Goal: Transaction & Acquisition: Purchase product/service

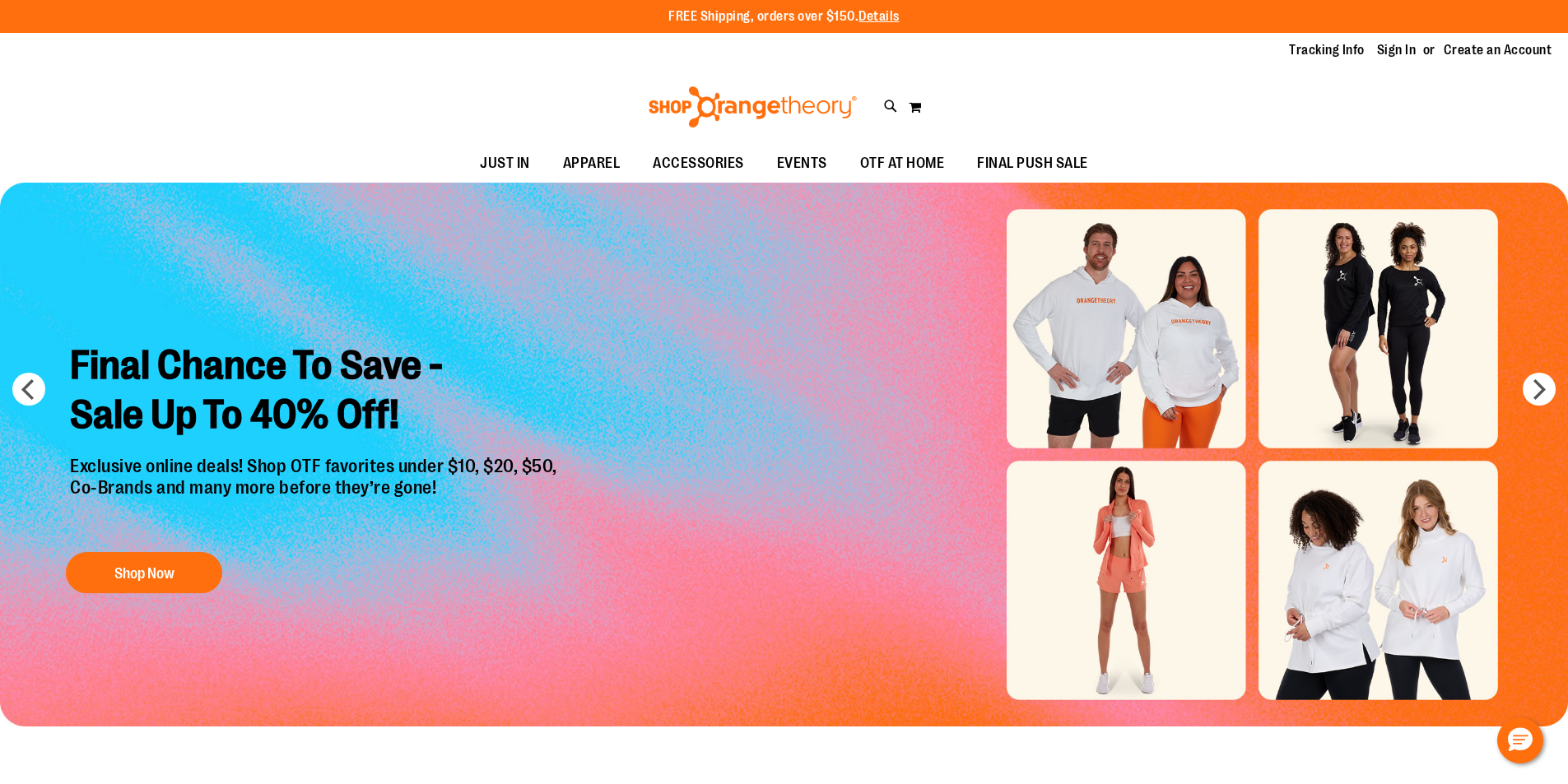
drag, startPoint x: 0, startPoint y: 0, endPoint x: 372, endPoint y: 7, distance: 372.1
drag, startPoint x: 372, startPoint y: 7, endPoint x: 778, endPoint y: 276, distance: 487.0
click at [778, 276] on img "Slide 1 of 6" at bounding box center [784, 454] width 1568 height 544
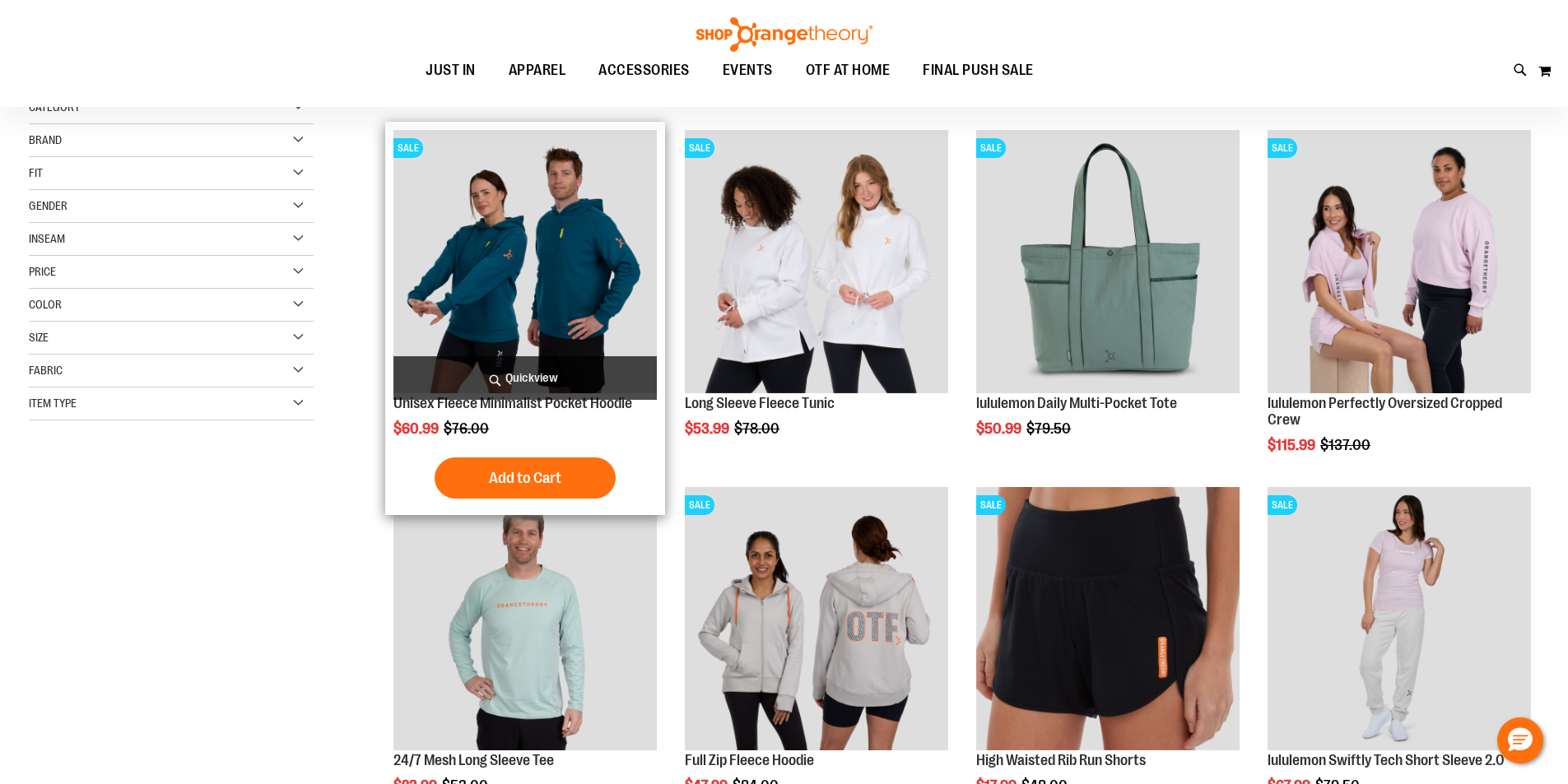
scroll to position [246, 0]
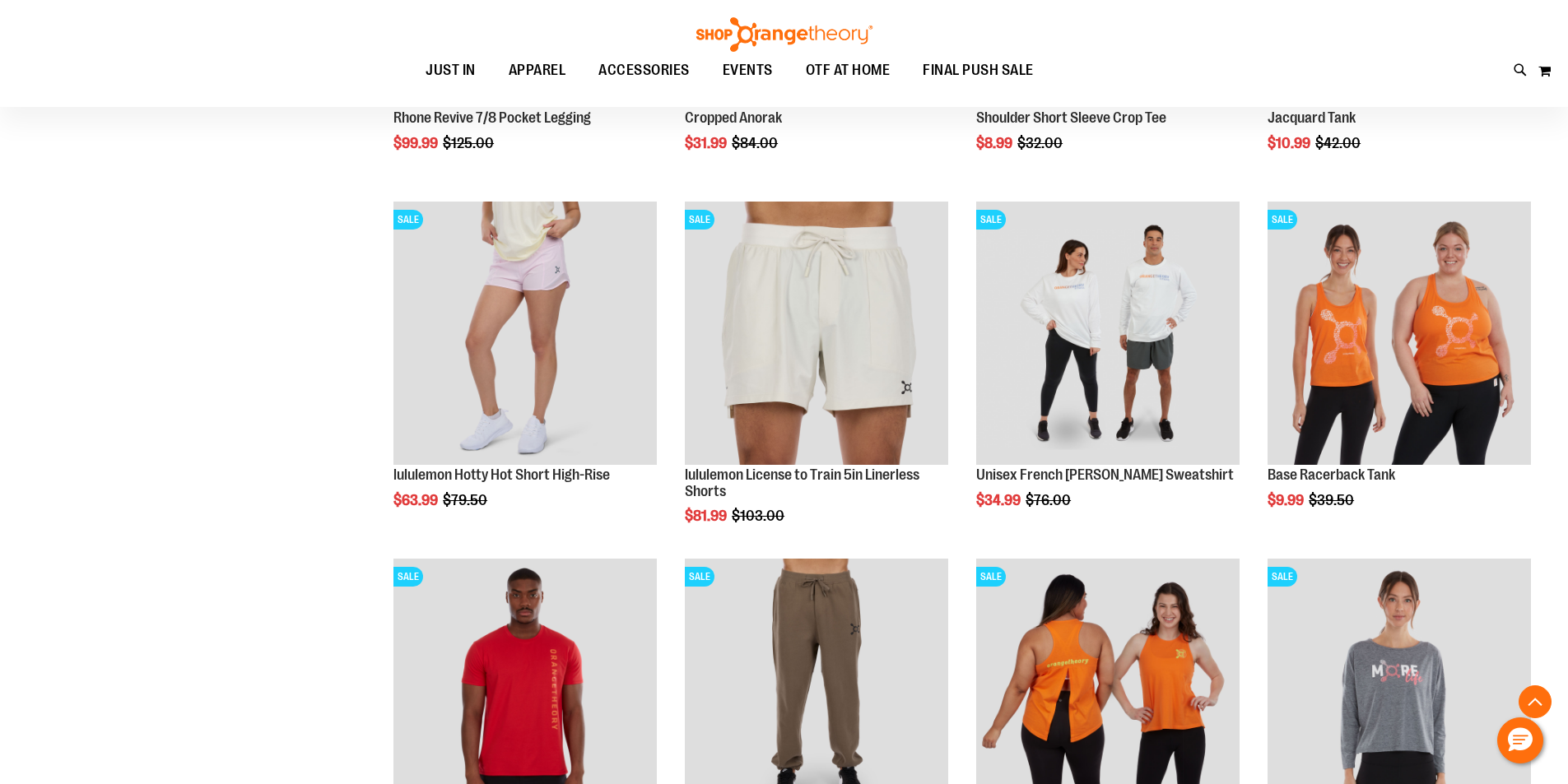
scroll to position [1562, 0]
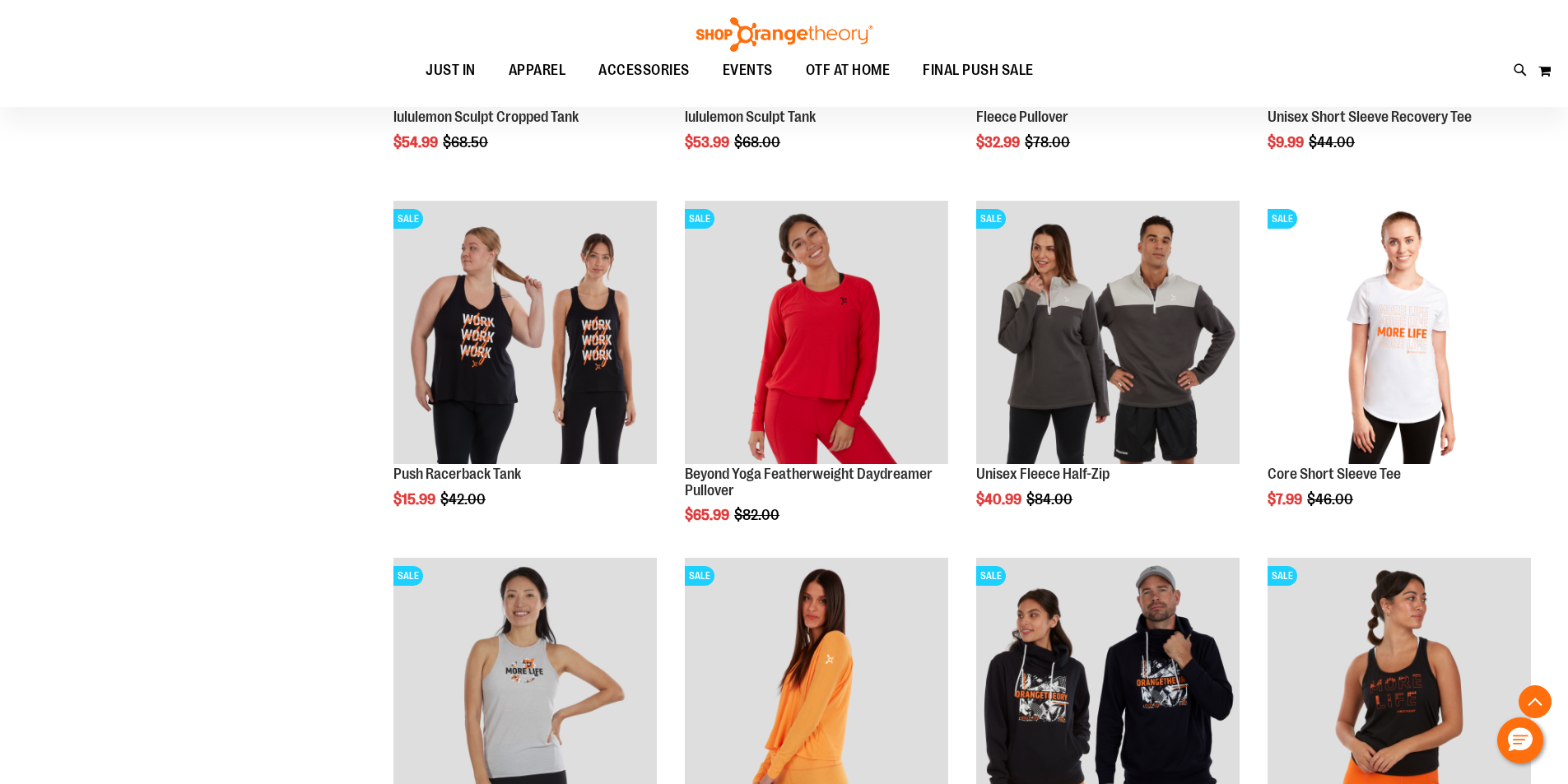
scroll to position [2879, 0]
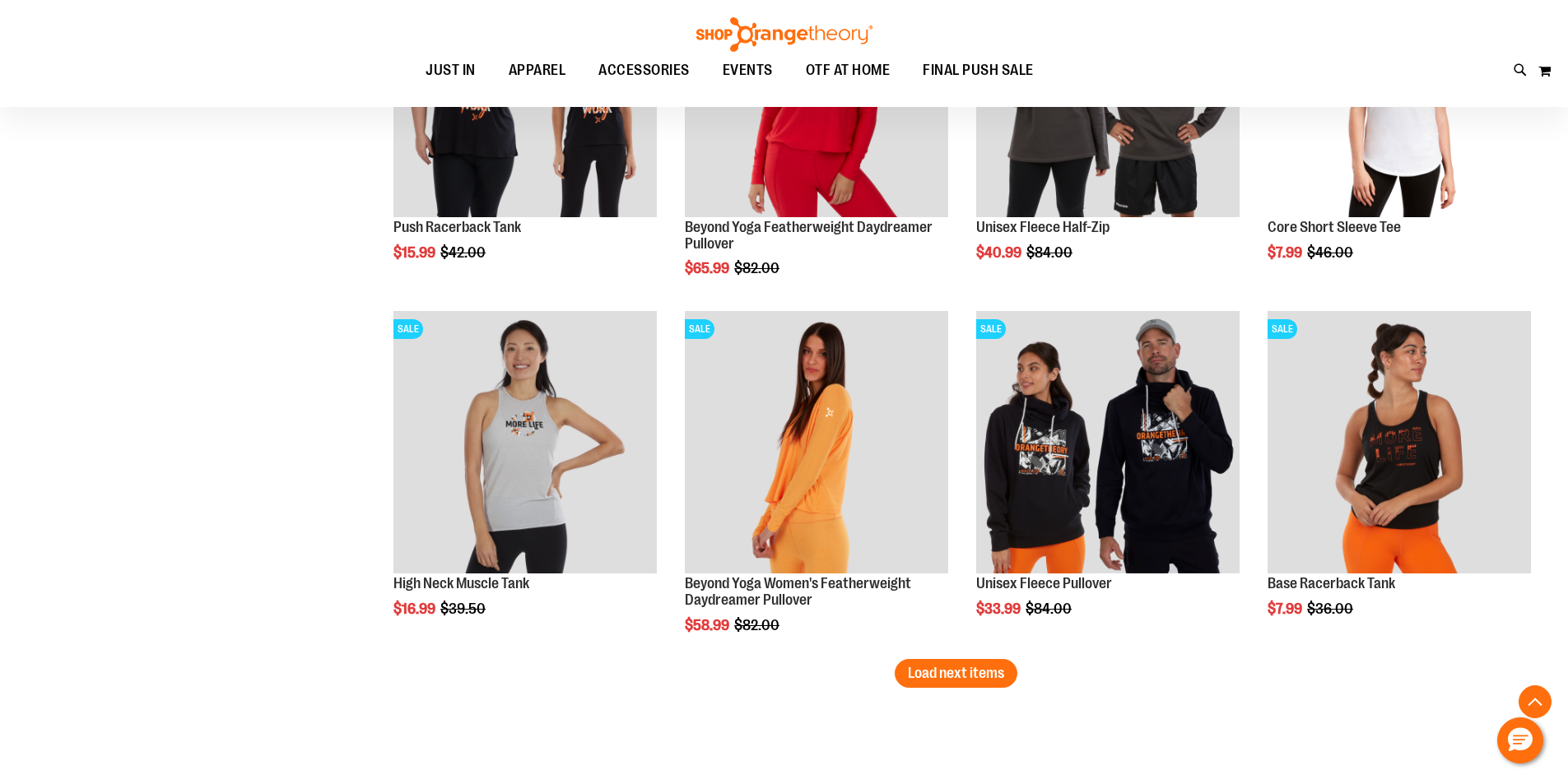
click at [961, 673] on span "Load next items" at bounding box center [955, 673] width 96 height 17
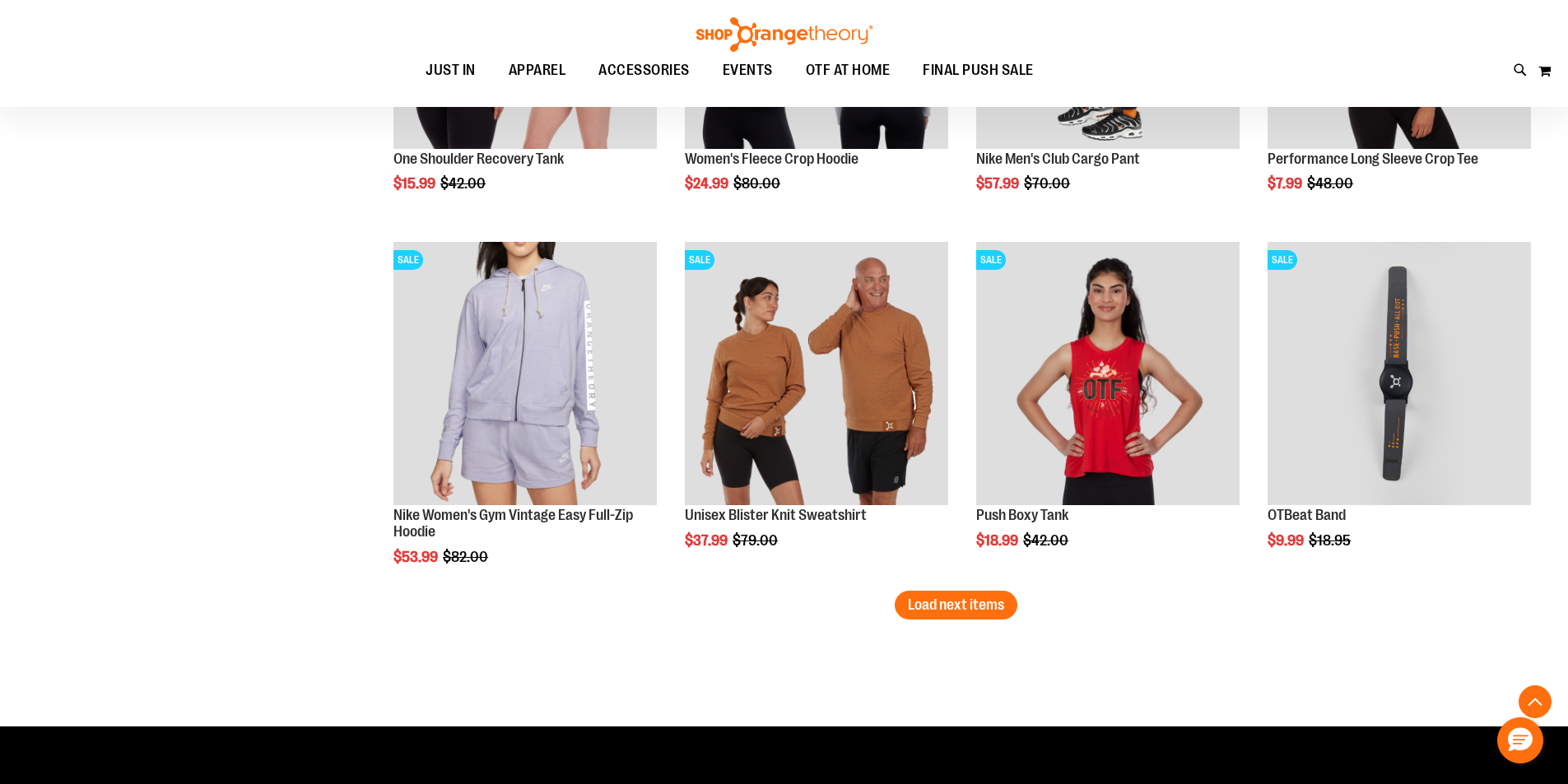
scroll to position [4032, 0]
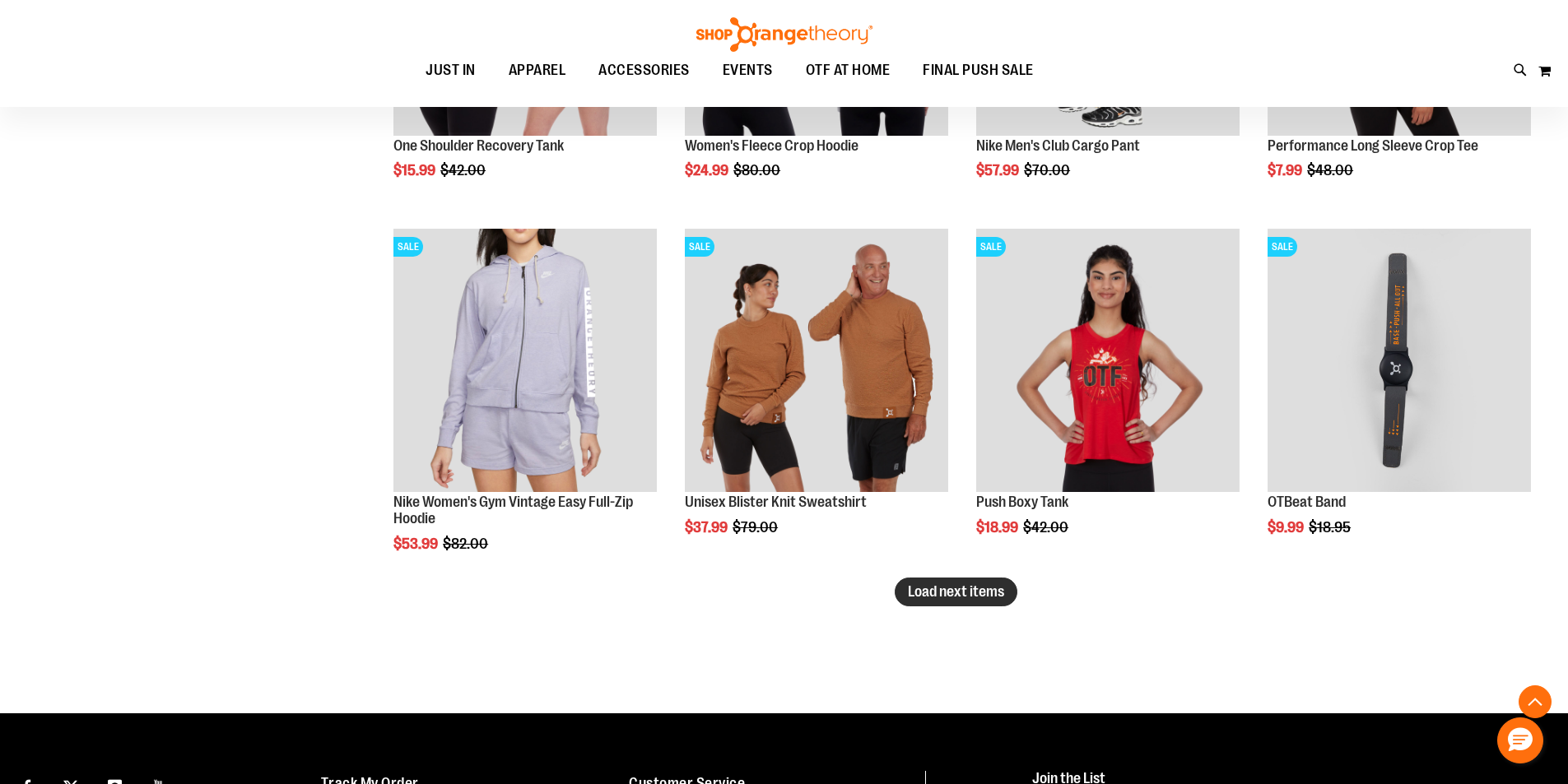
click at [976, 599] on span "Load next items" at bounding box center [955, 591] width 96 height 17
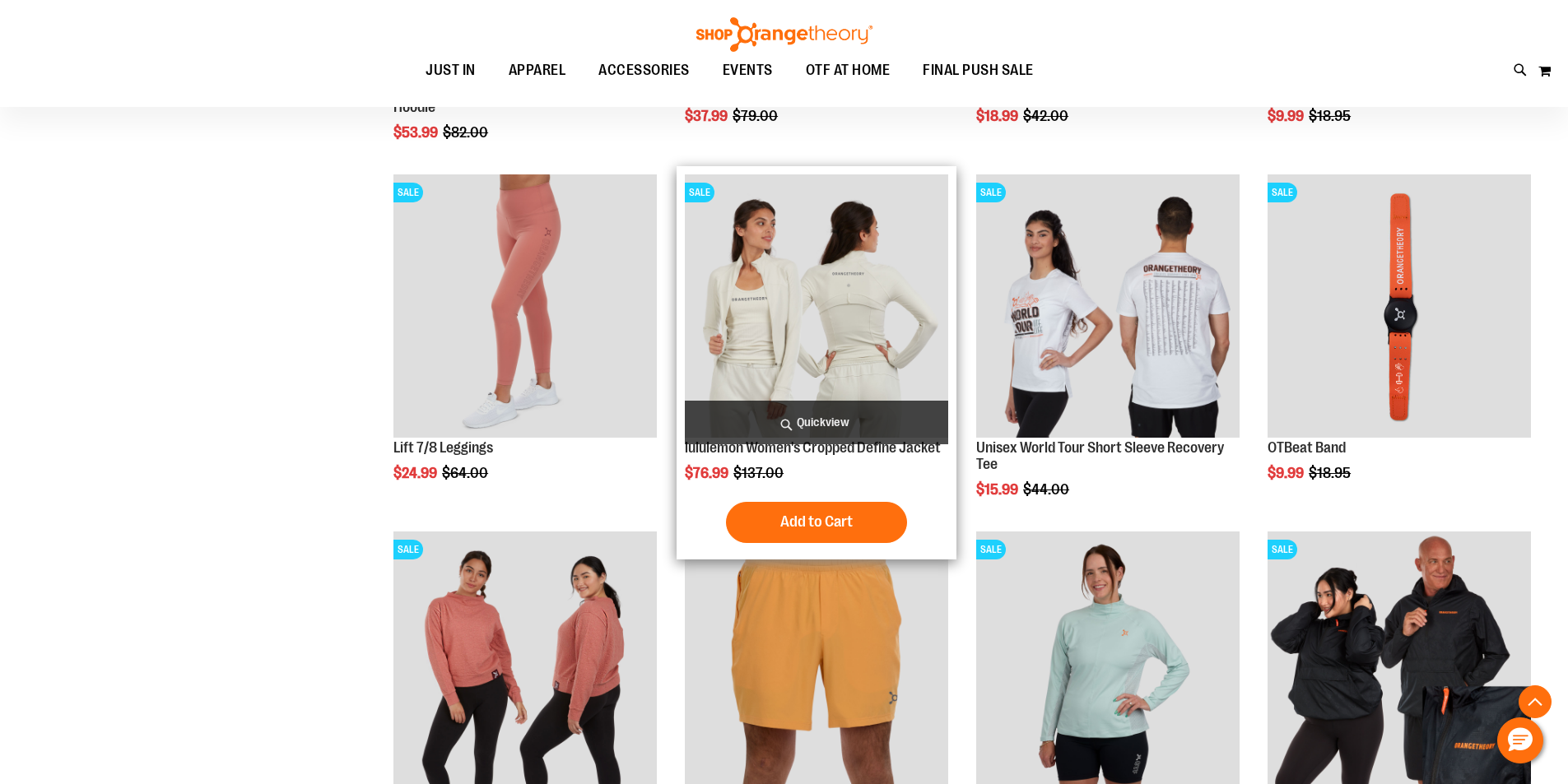
scroll to position [4525, 0]
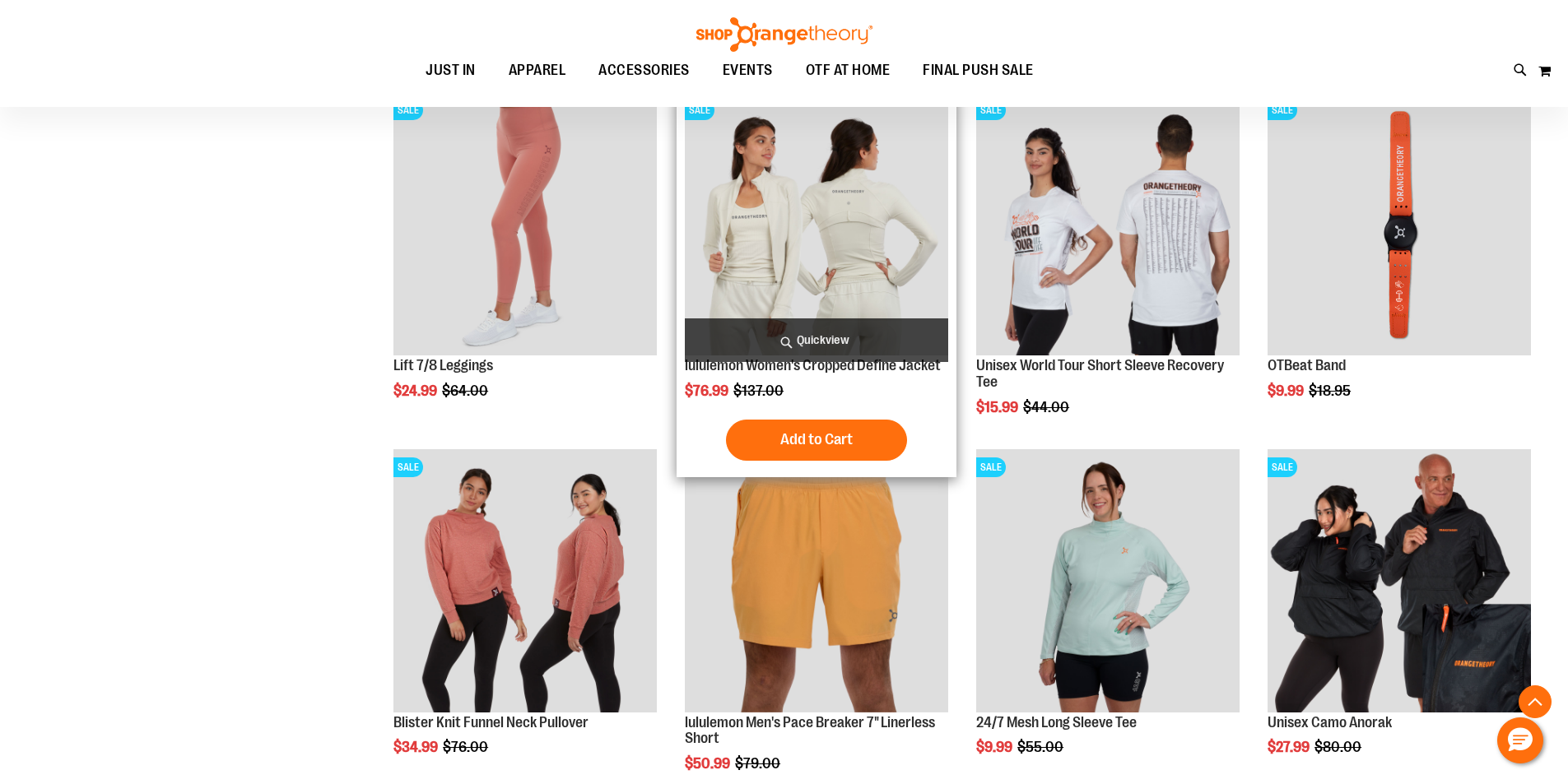
click at [843, 182] on img "product" at bounding box center [816, 224] width 263 height 263
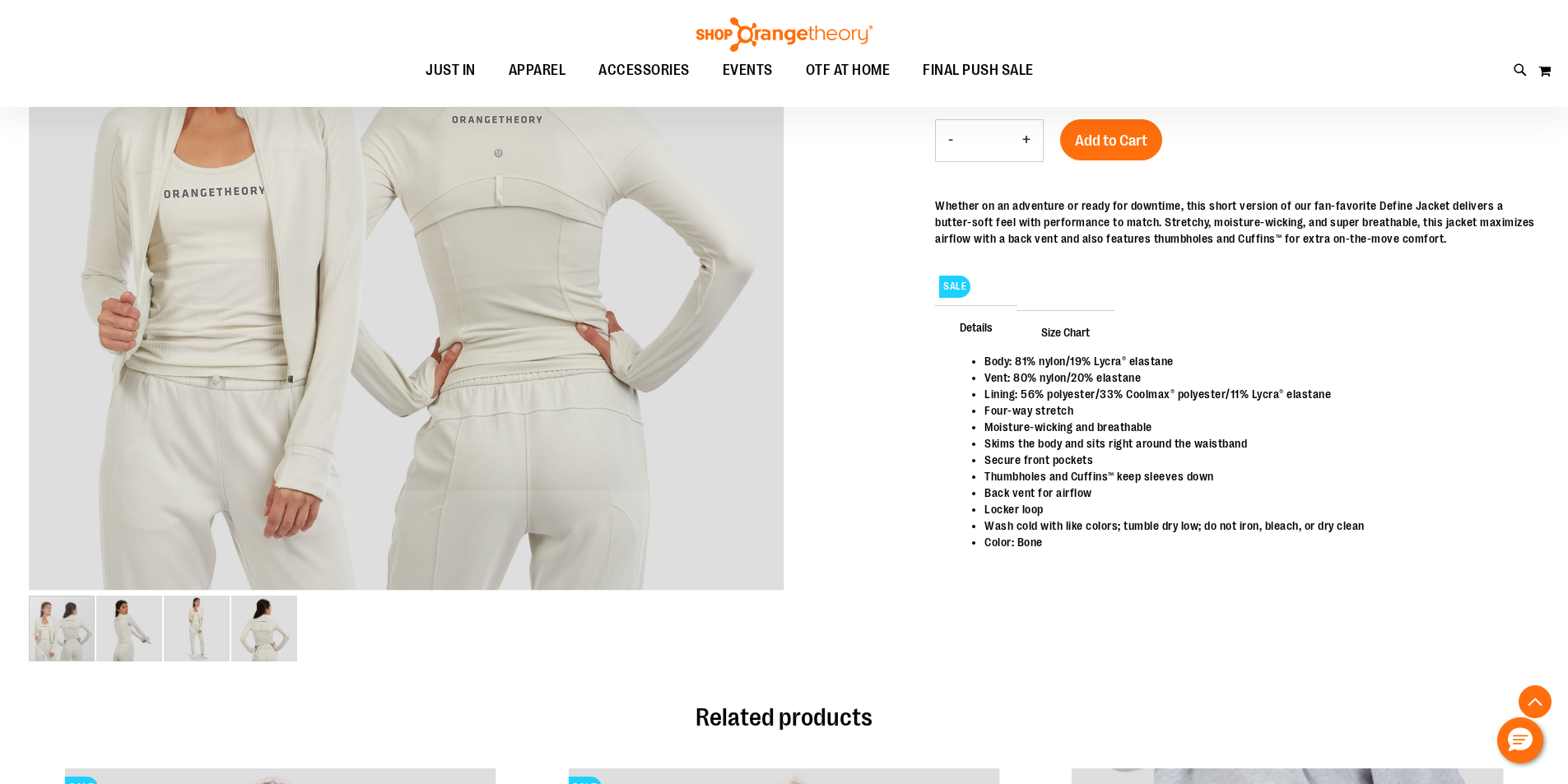
scroll to position [164, 0]
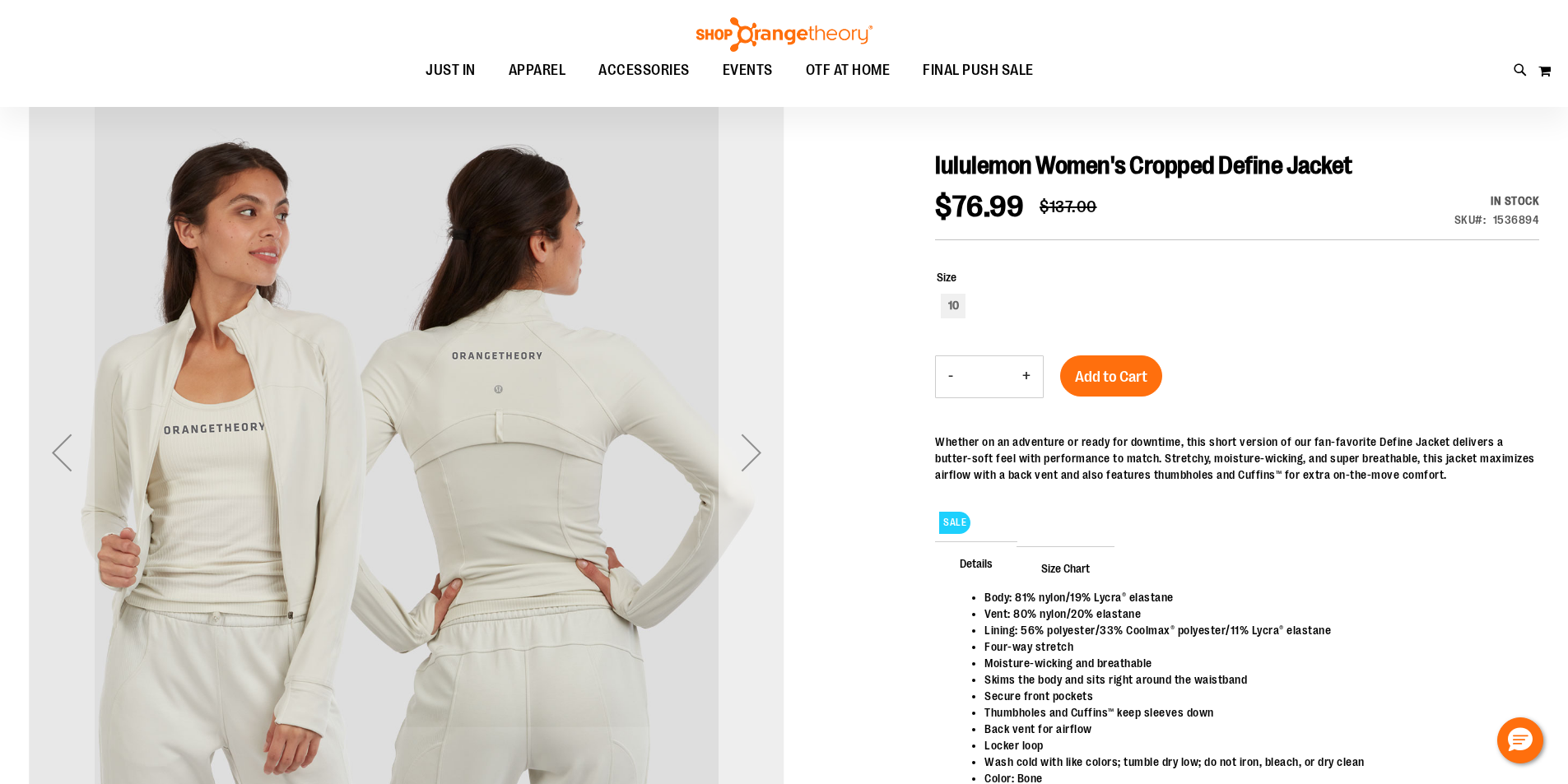
click at [742, 501] on div "Next" at bounding box center [752, 453] width 66 height 756
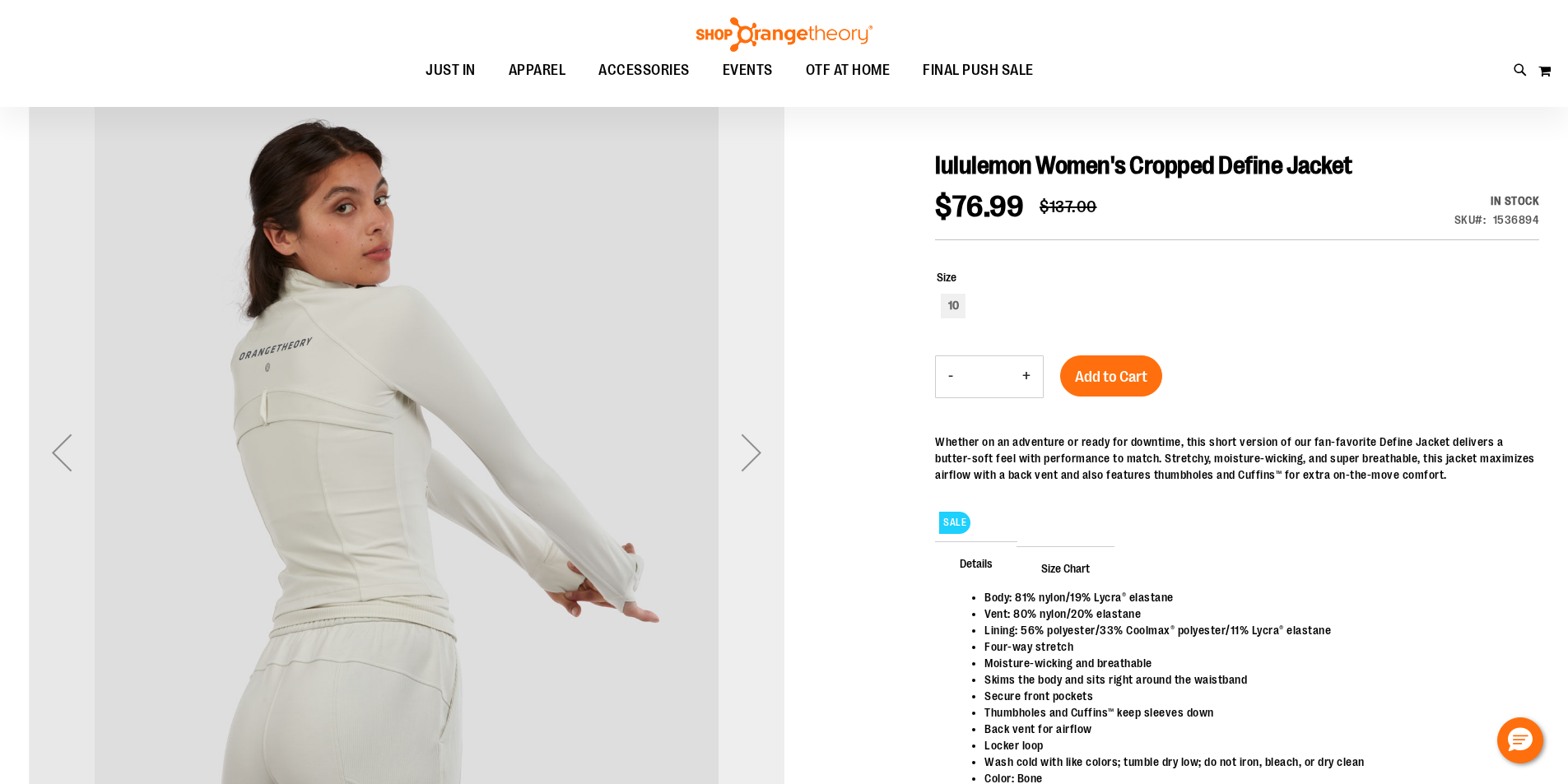
click at [742, 501] on div "Next" at bounding box center [752, 453] width 66 height 756
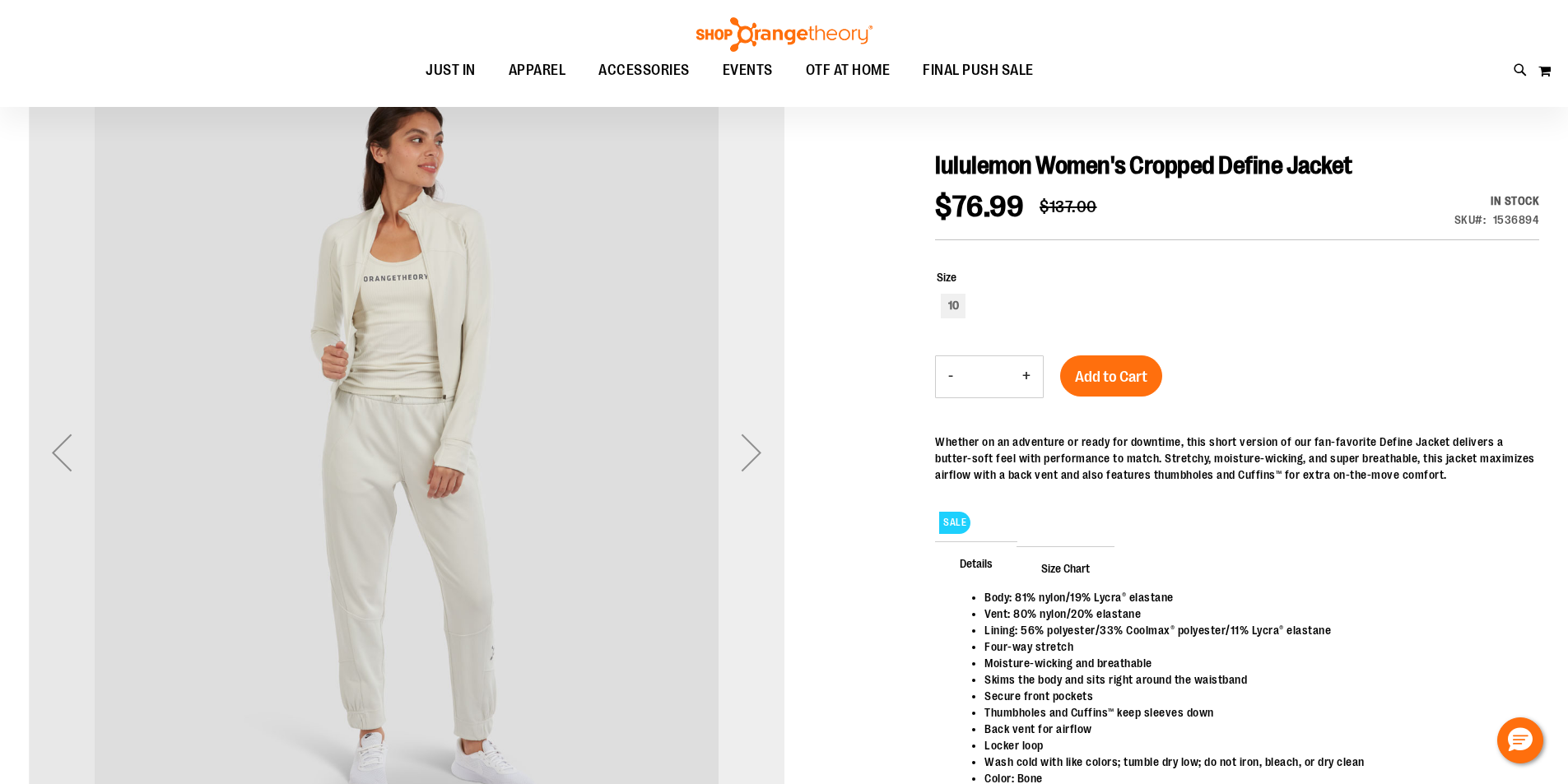
click at [742, 501] on div "Next" at bounding box center [752, 453] width 66 height 756
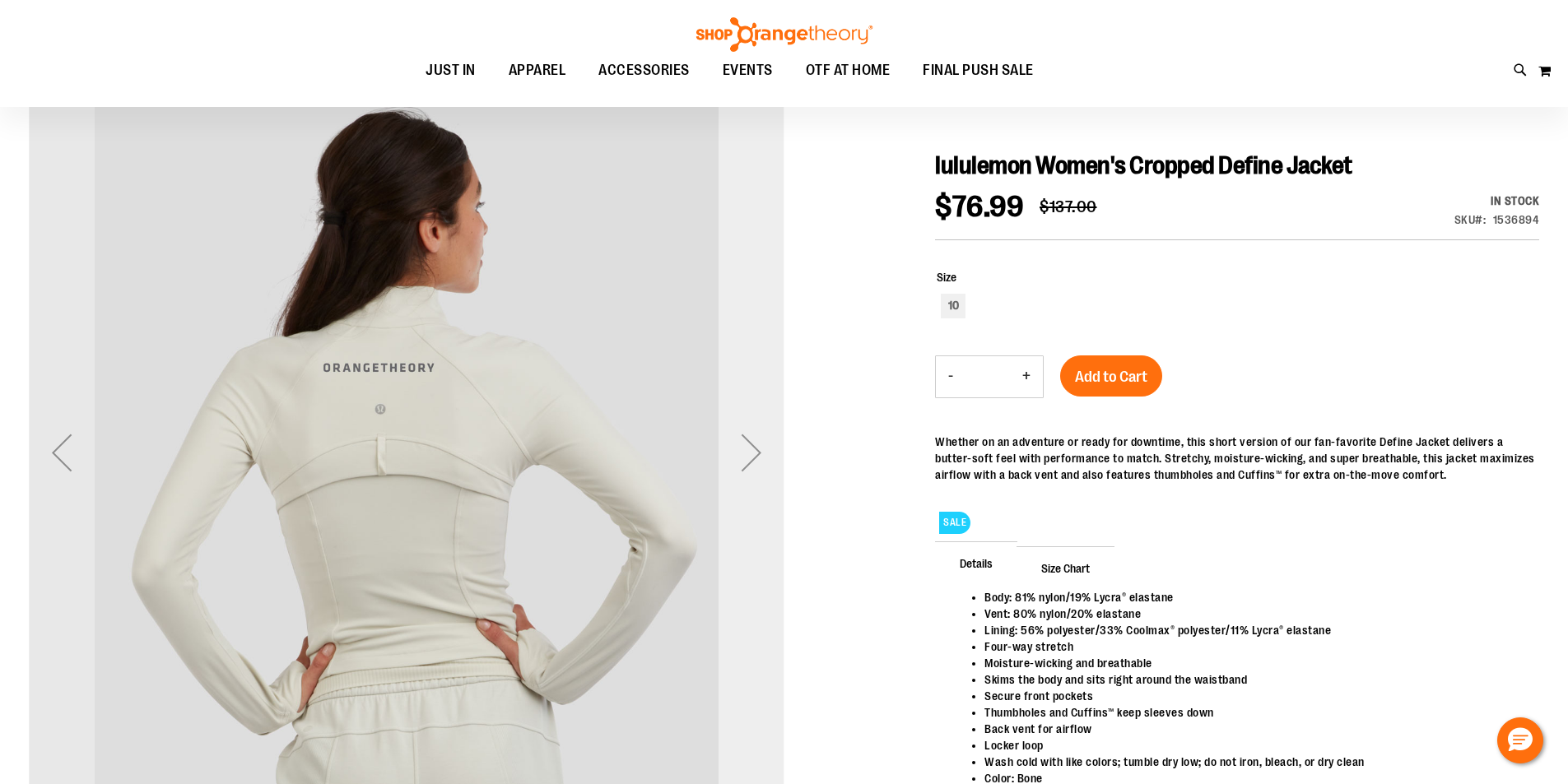
click at [742, 500] on div "Next" at bounding box center [752, 453] width 66 height 756
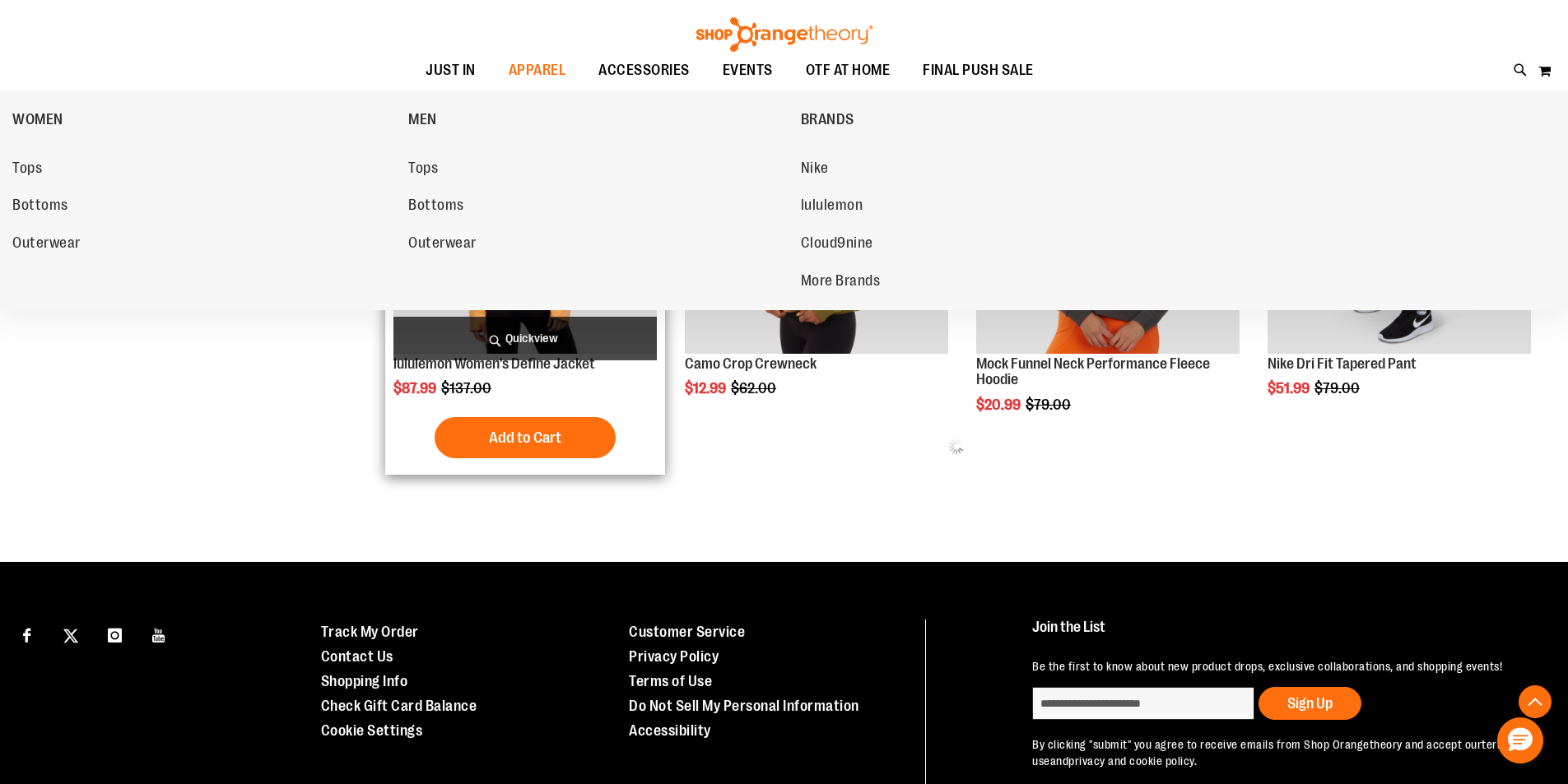
scroll to position [723, 0]
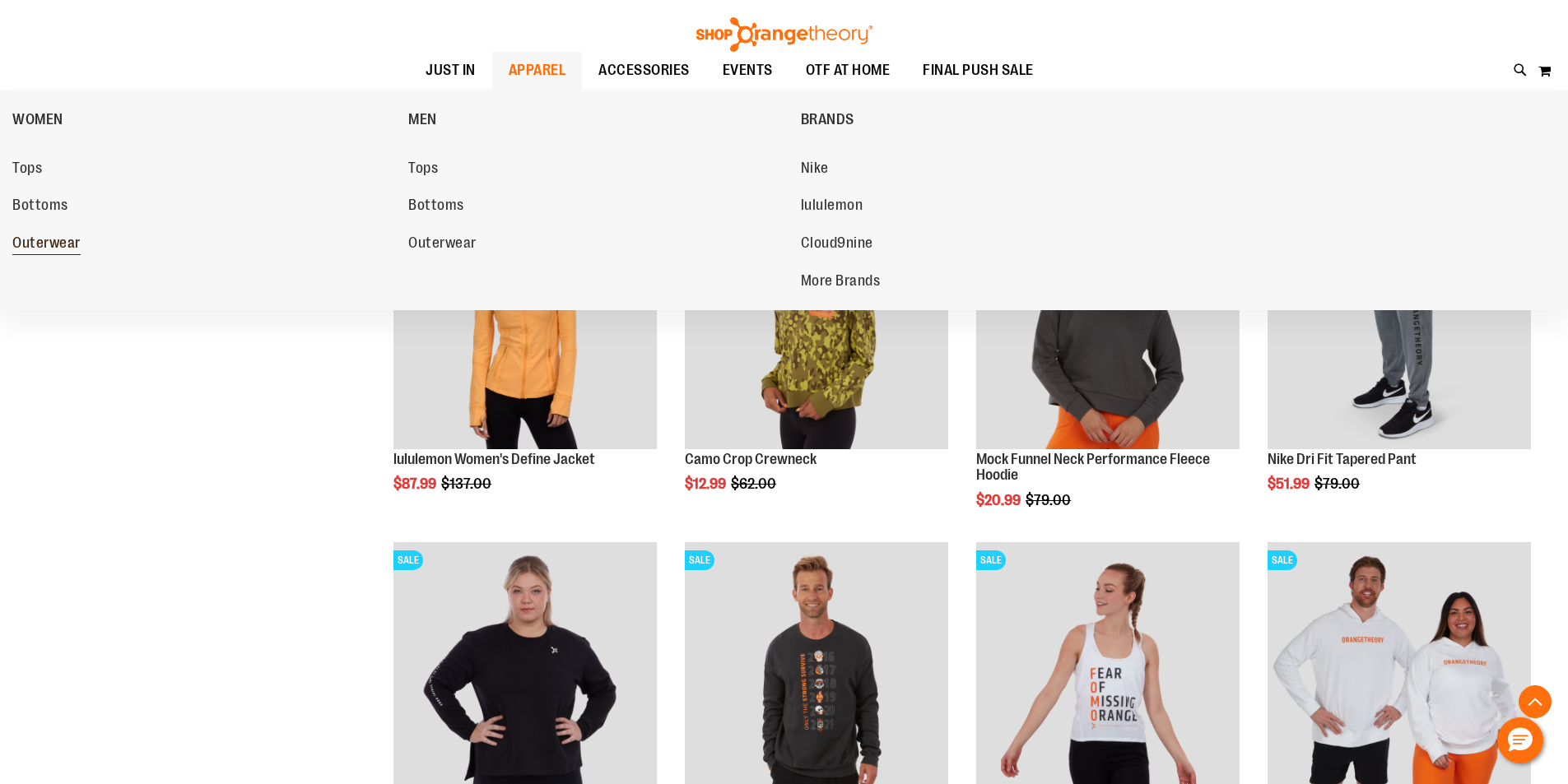
click at [41, 248] on span "Outerwear" at bounding box center [46, 245] width 68 height 20
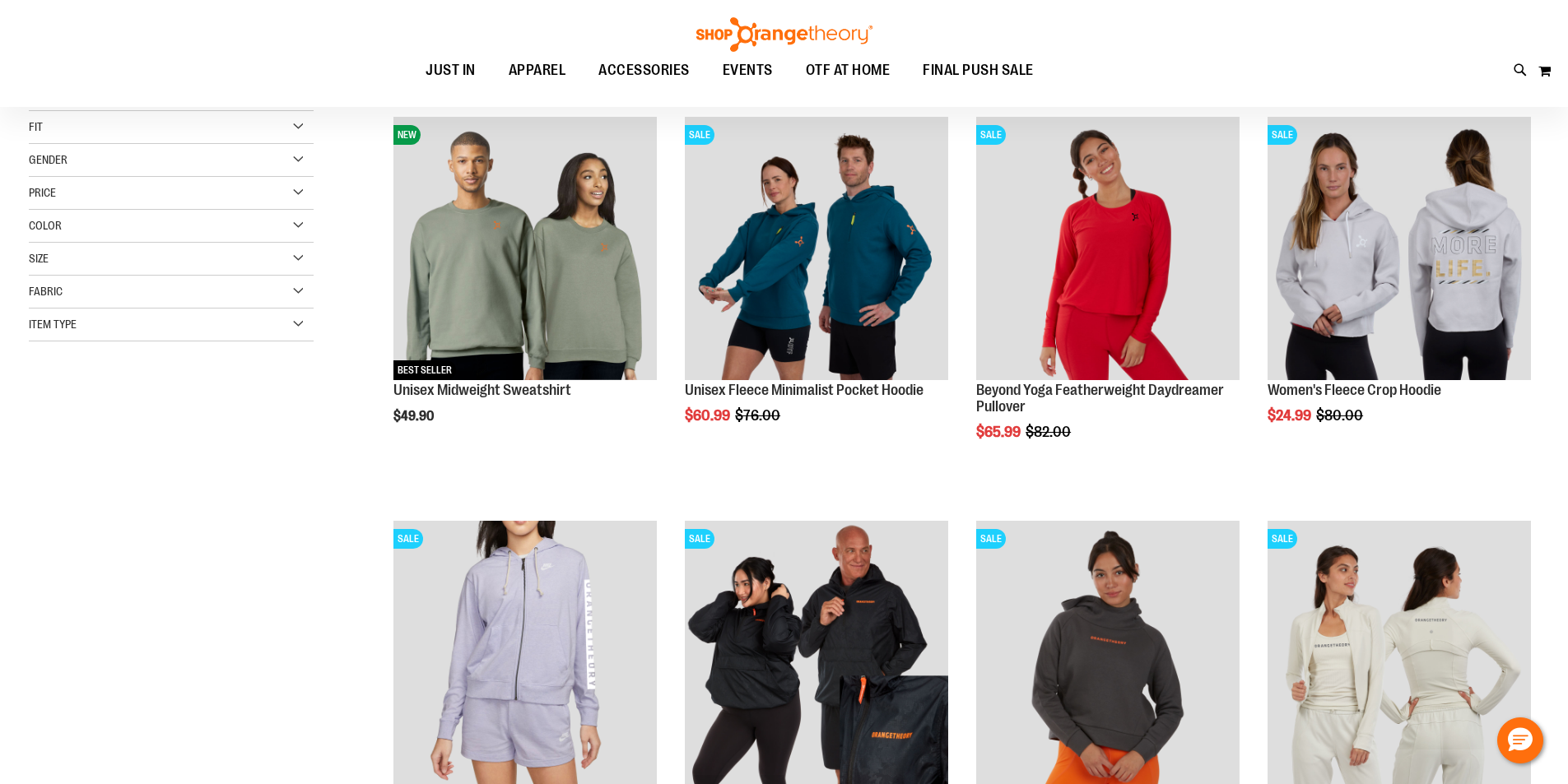
scroll to position [246, 0]
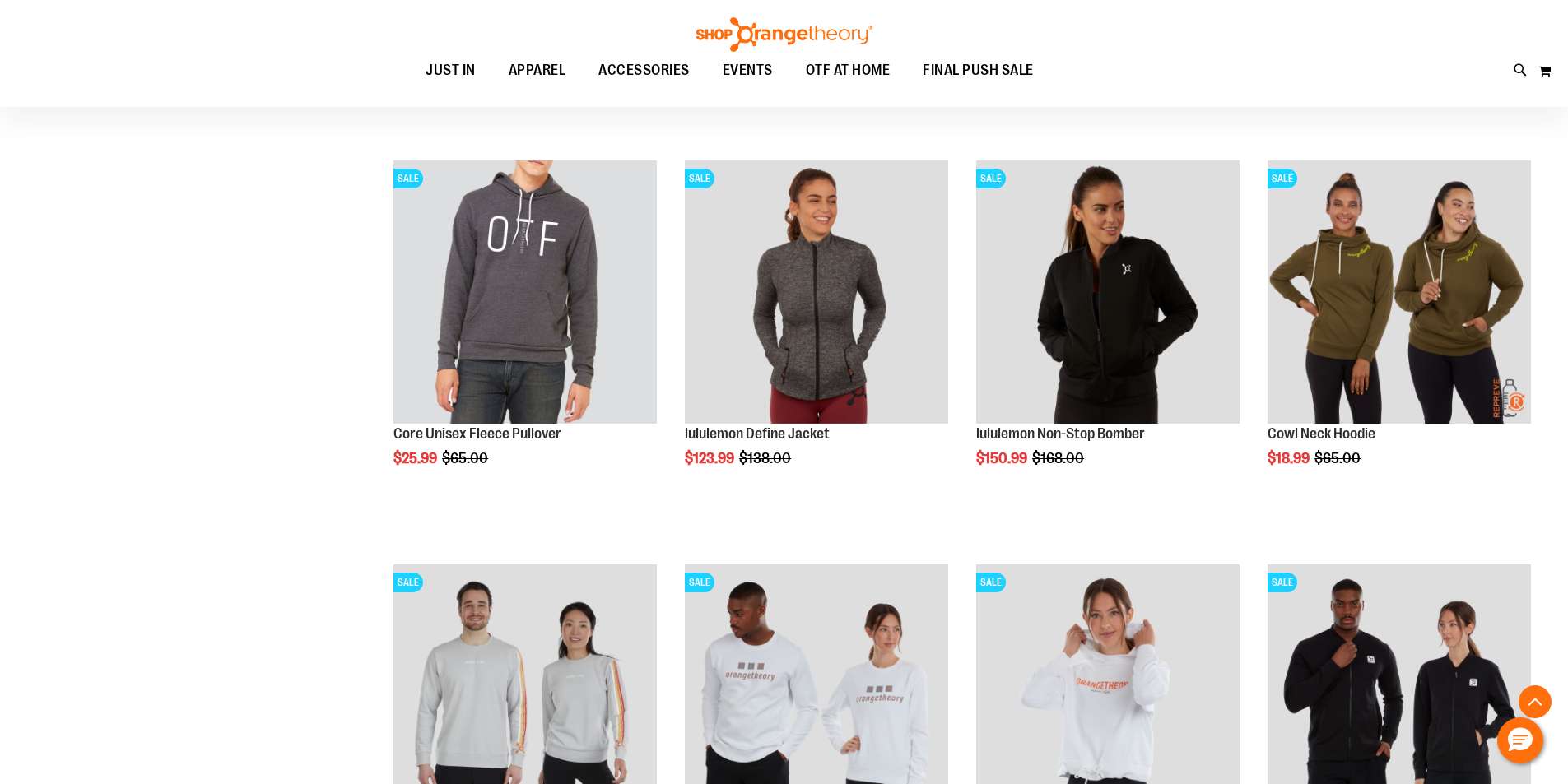
scroll to position [1810, 0]
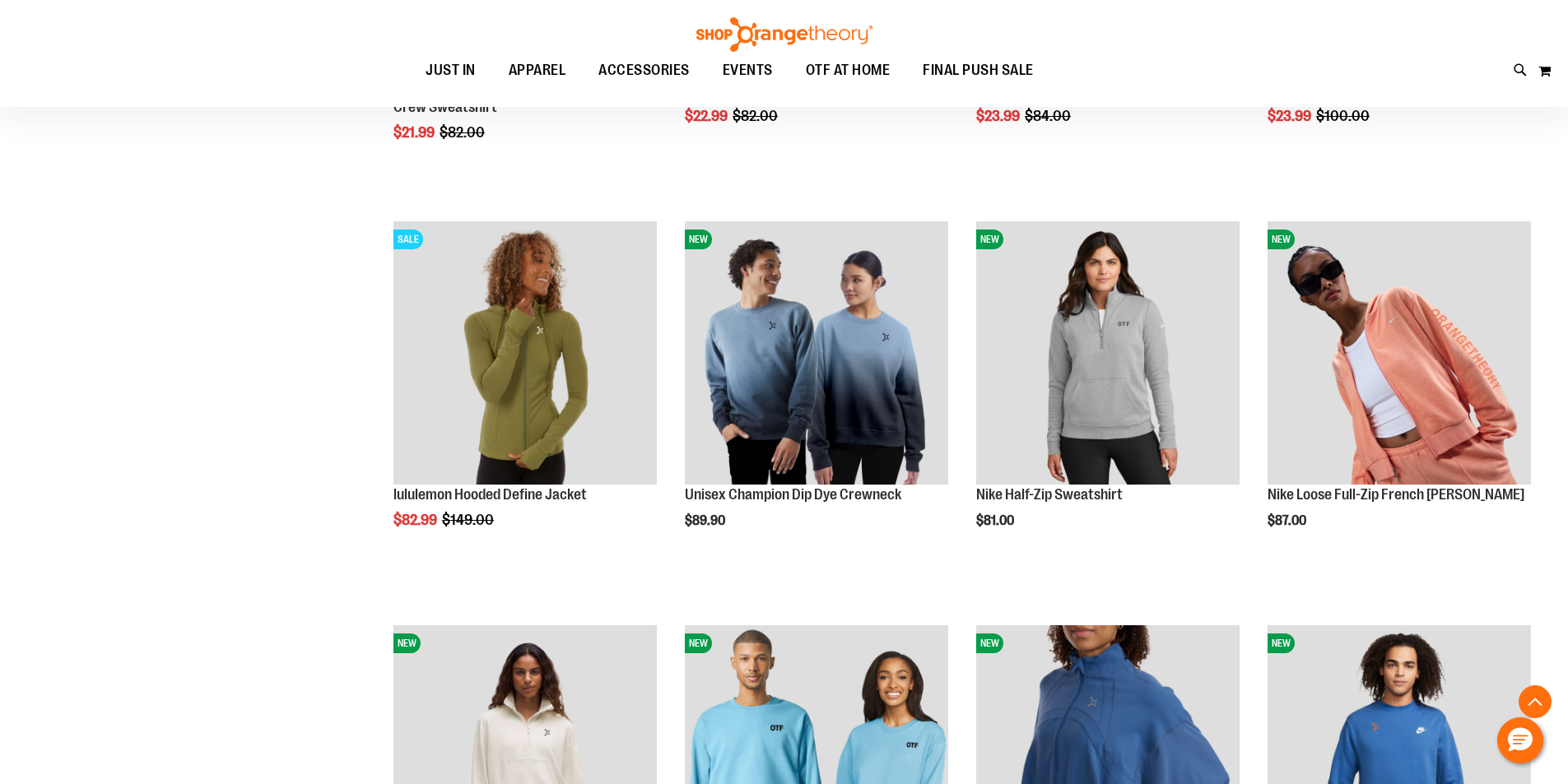
scroll to position [2550, 0]
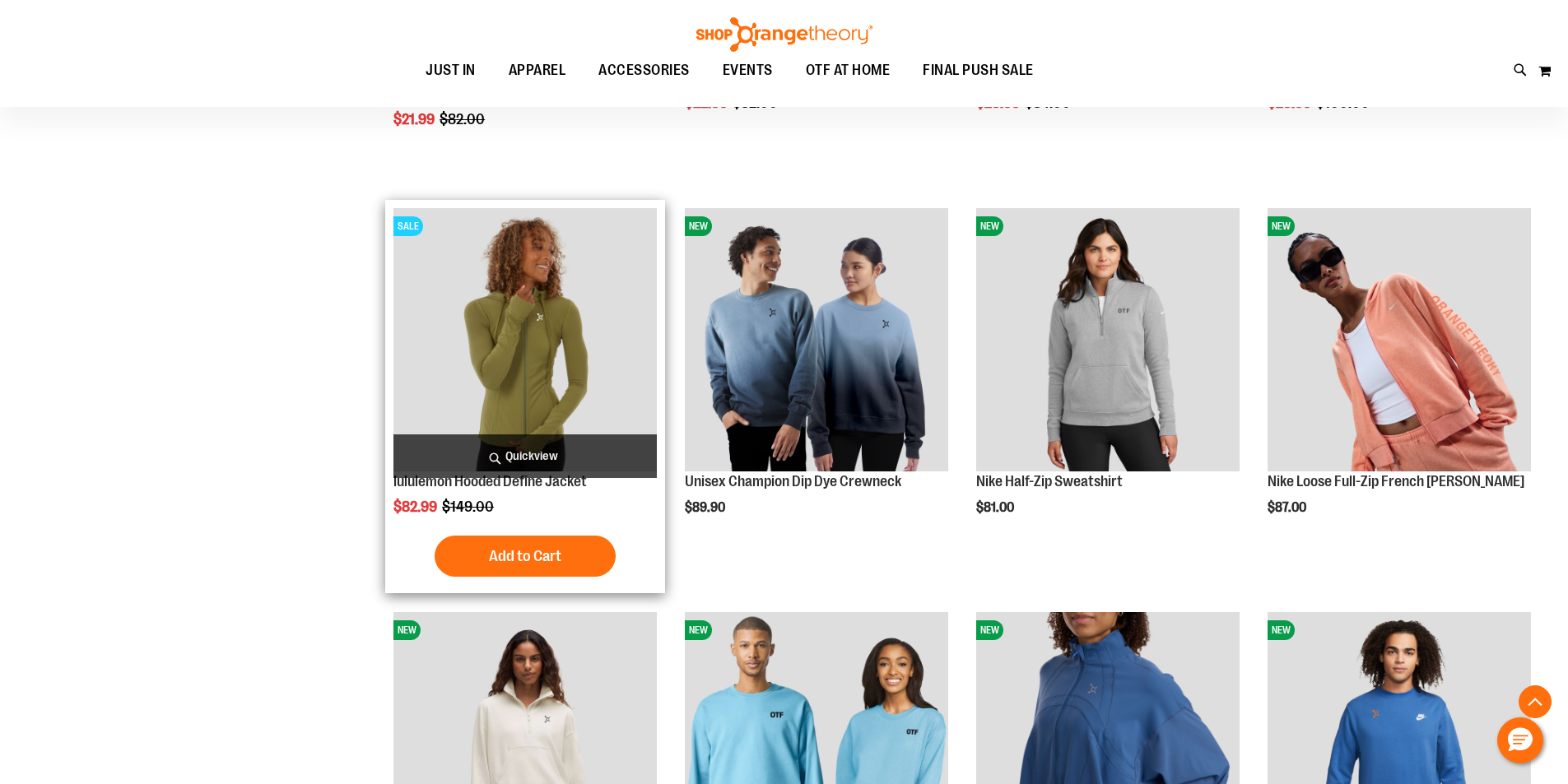
click at [458, 352] on img "product" at bounding box center [525, 339] width 263 height 263
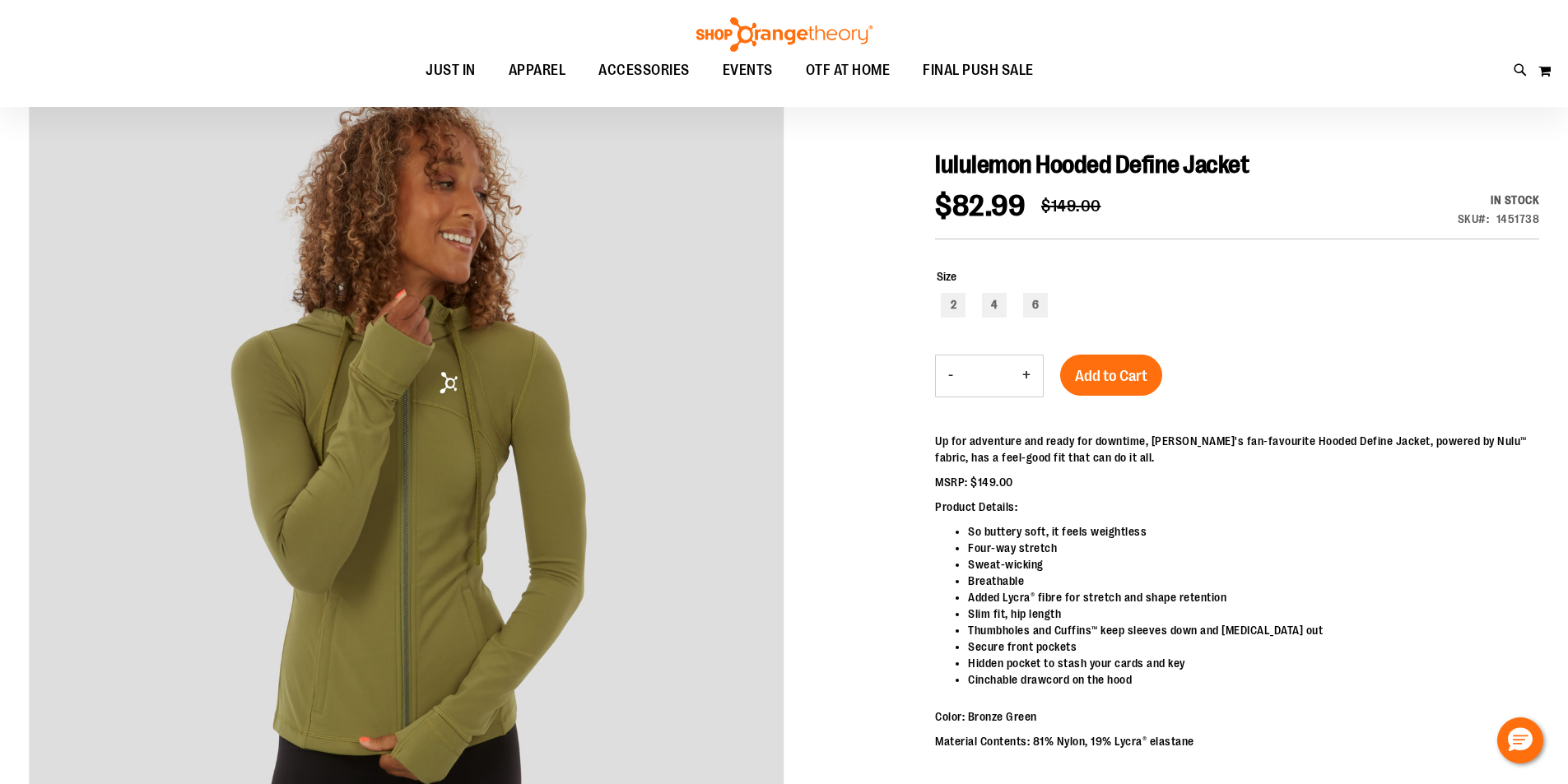
scroll to position [165, 0]
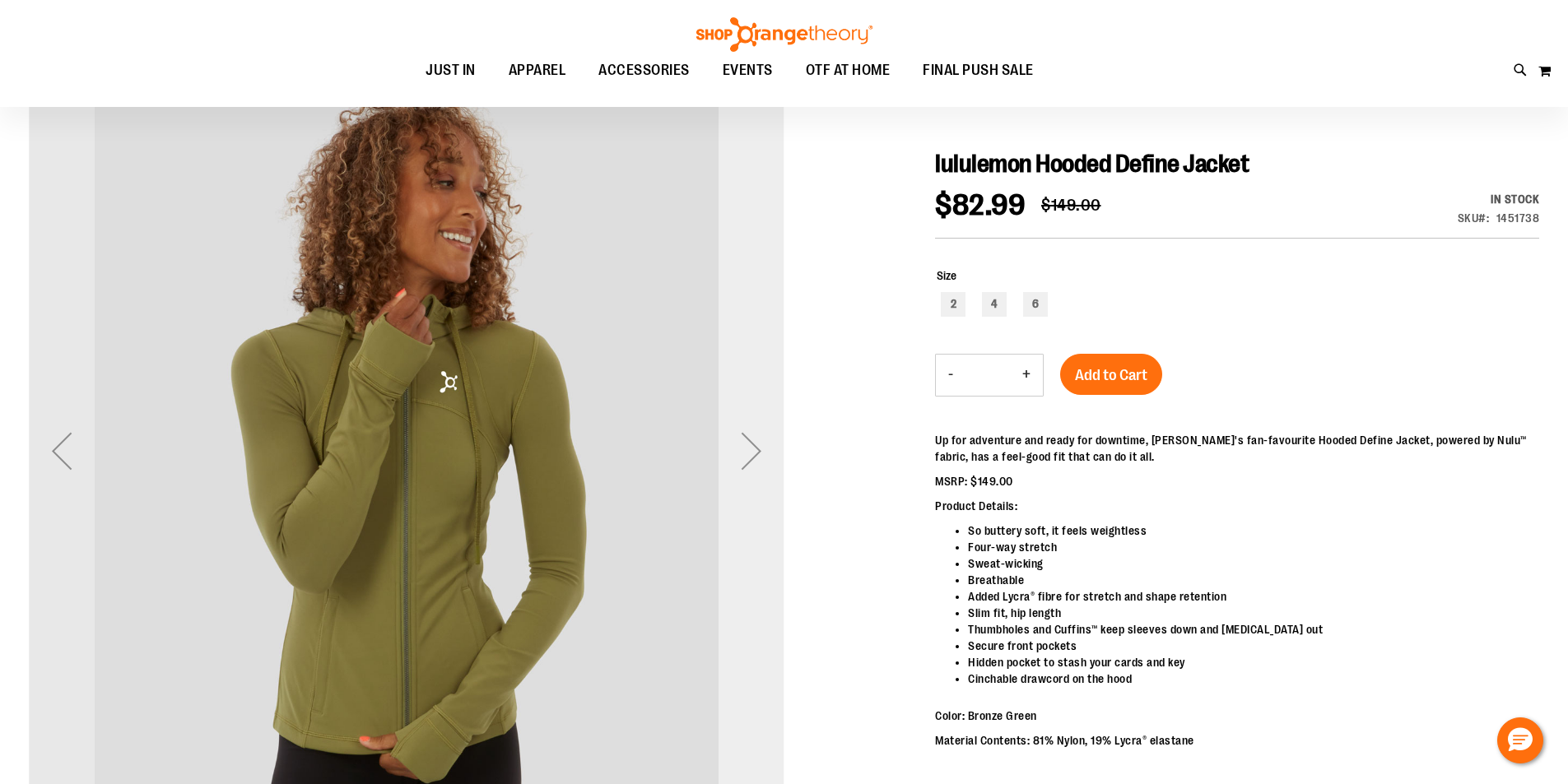
click at [743, 437] on div "Next" at bounding box center [752, 451] width 66 height 66
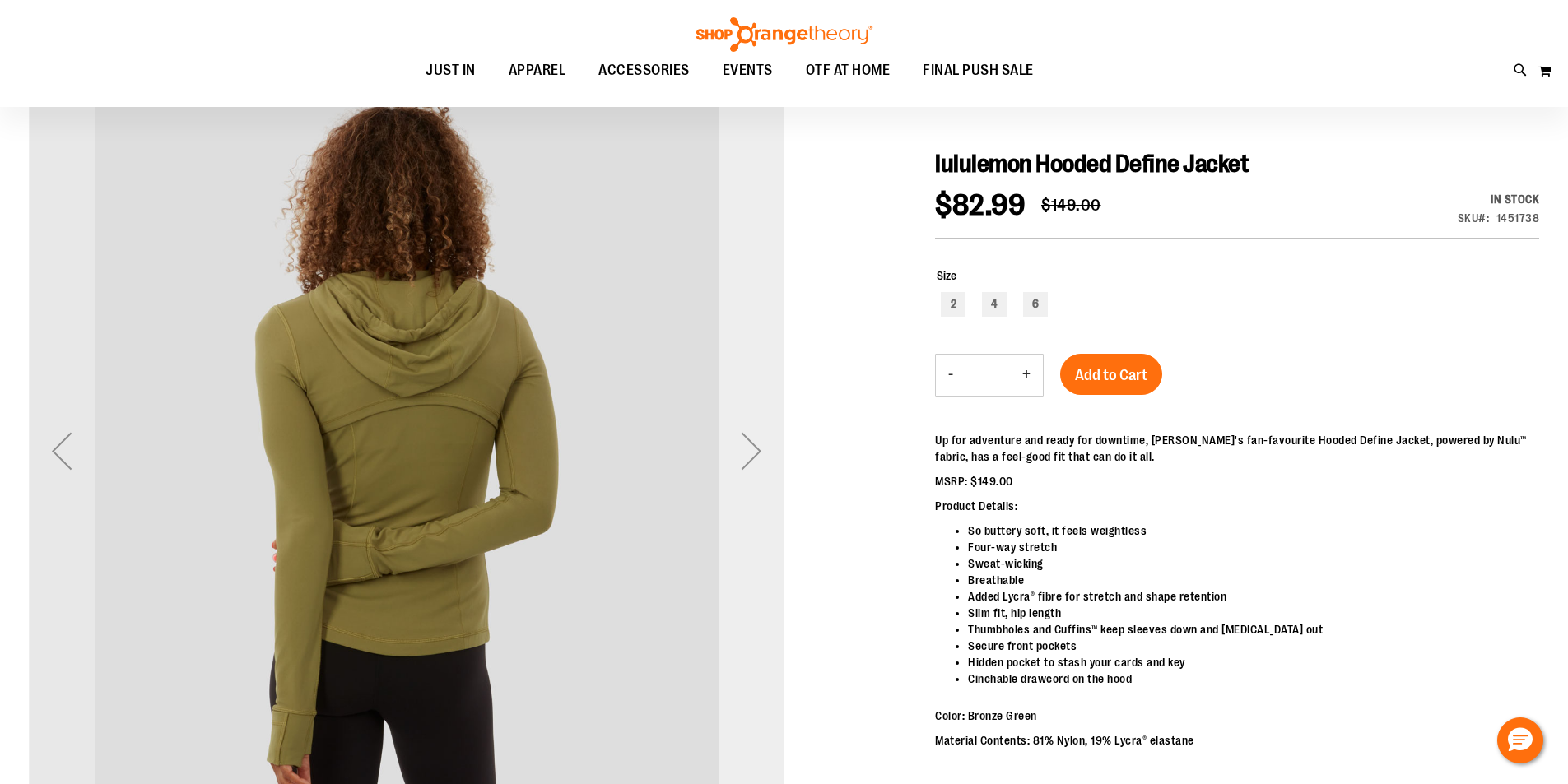
click at [743, 437] on div "Next" at bounding box center [752, 451] width 66 height 66
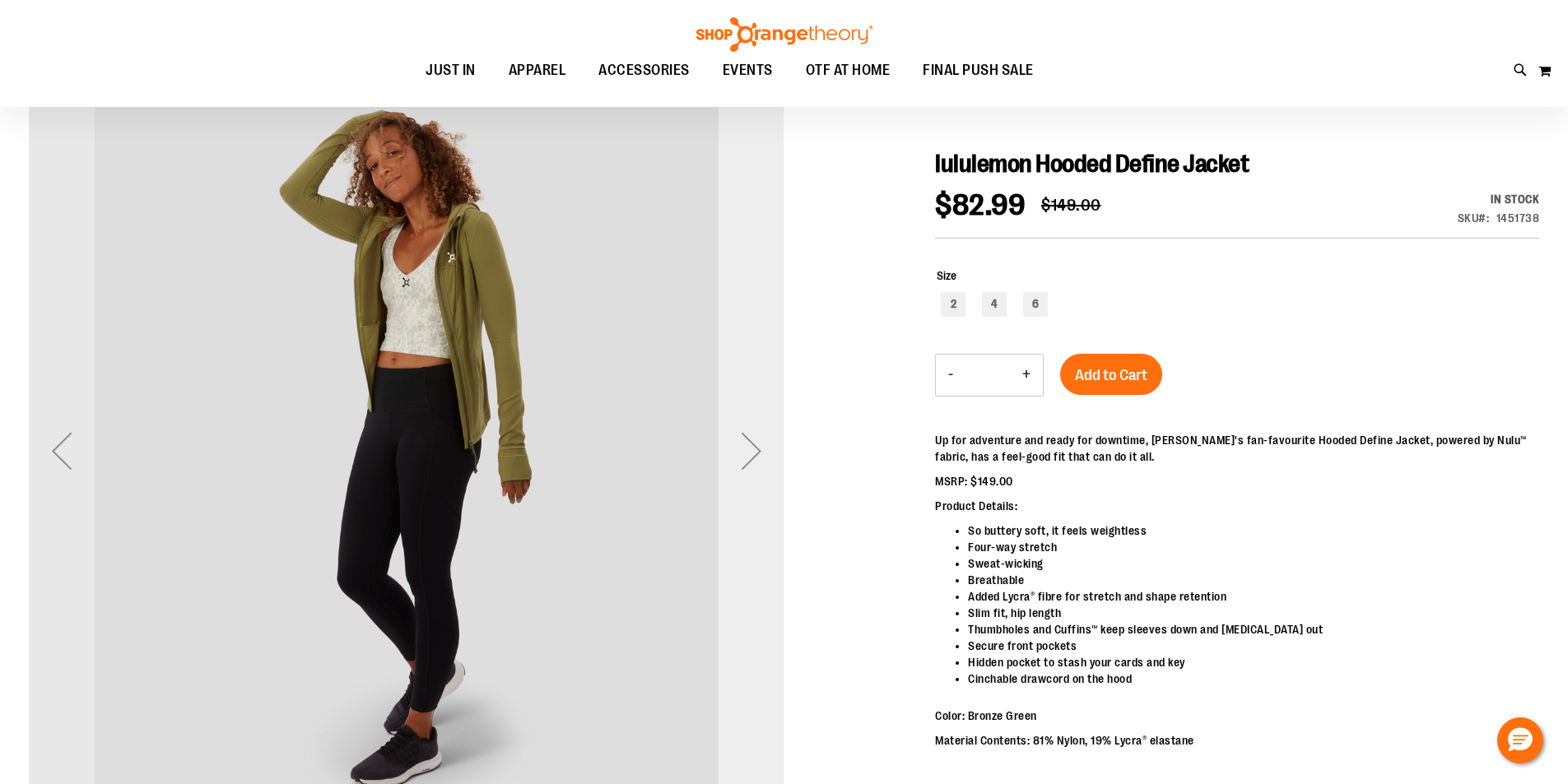
click at [743, 437] on div "Next" at bounding box center [752, 451] width 66 height 66
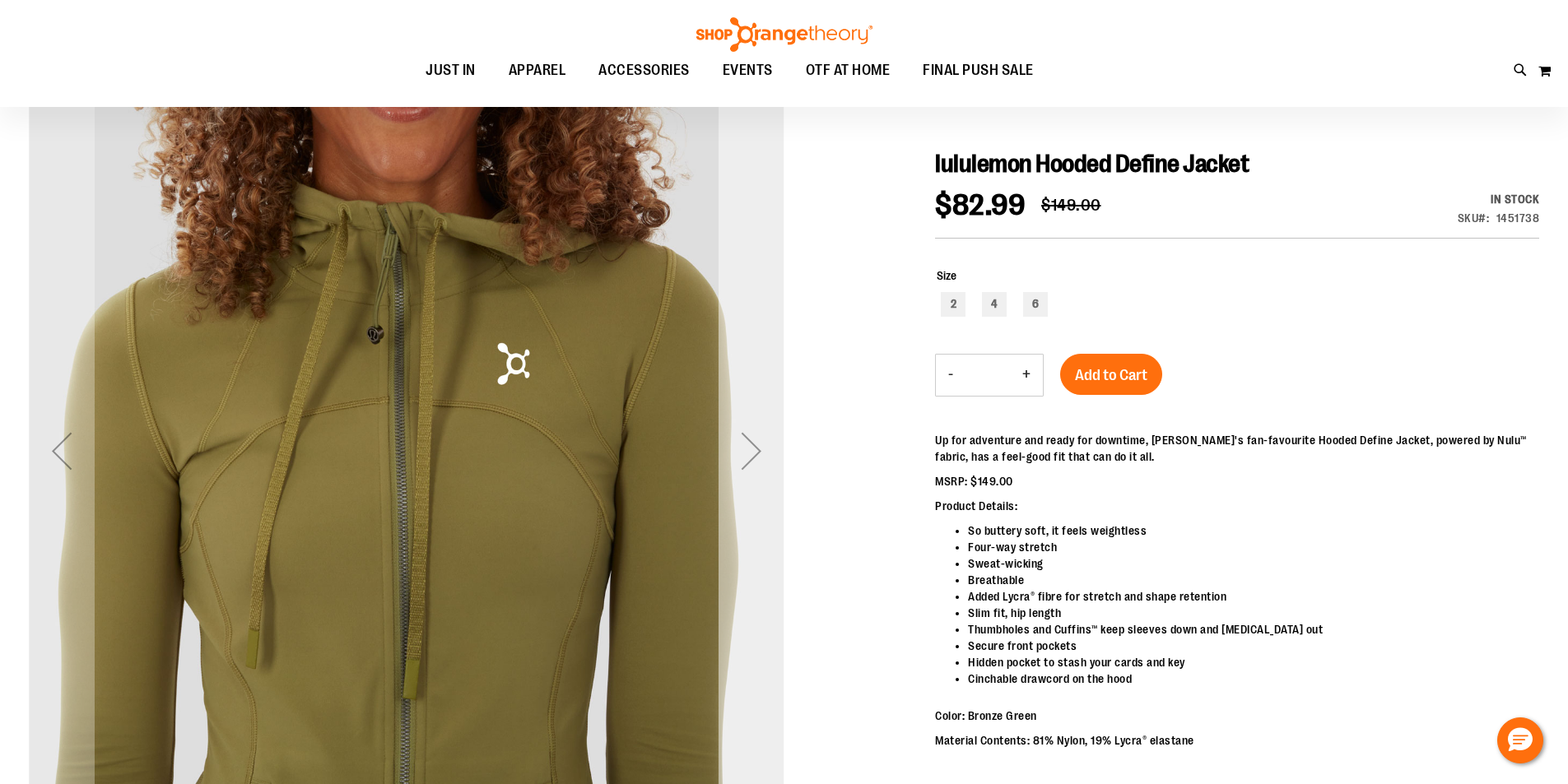
click at [743, 437] on div "Next" at bounding box center [752, 451] width 66 height 66
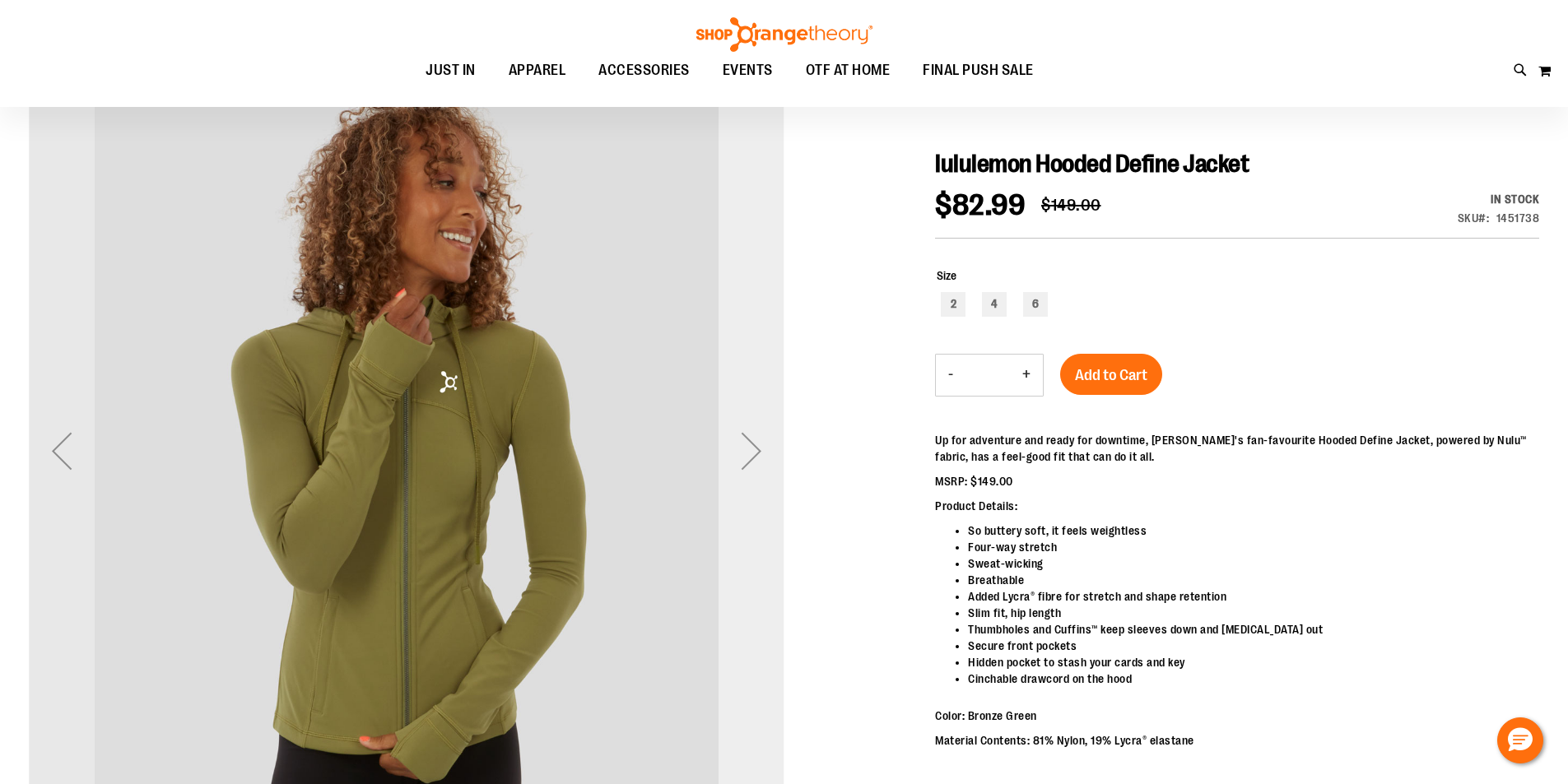
click at [743, 437] on div "Next" at bounding box center [752, 451] width 66 height 66
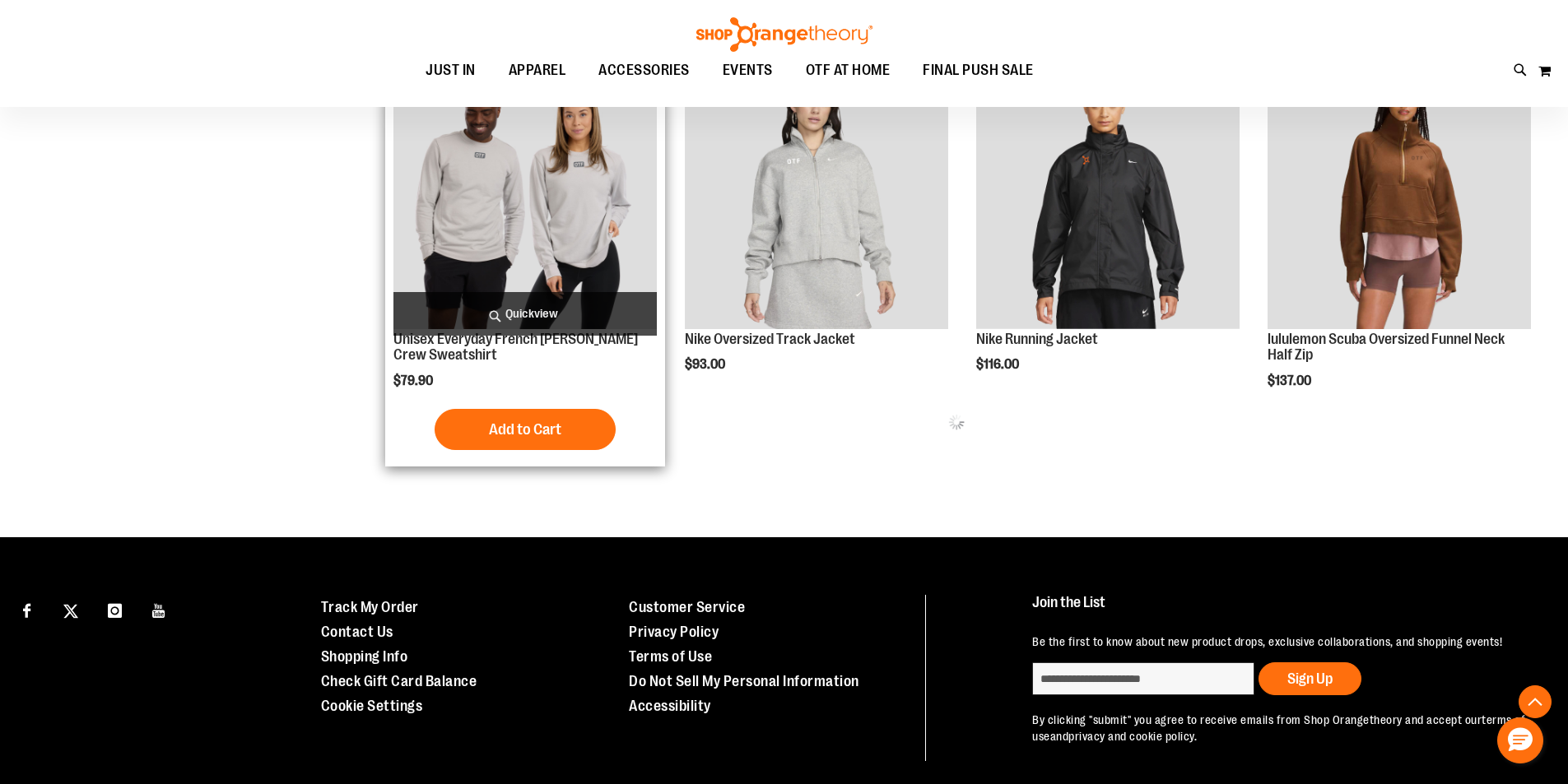
scroll to position [839, 0]
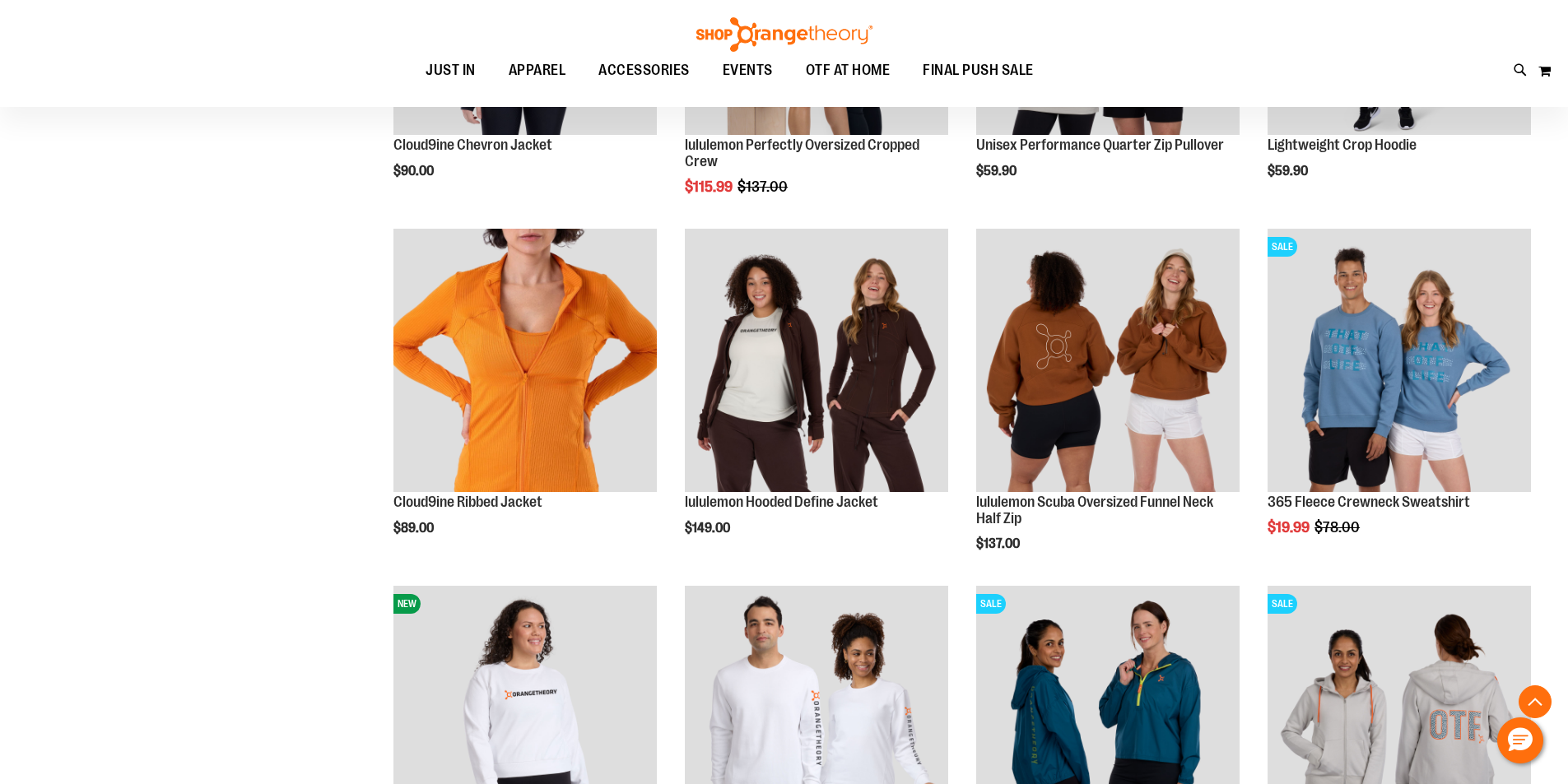
scroll to position [1579, 0]
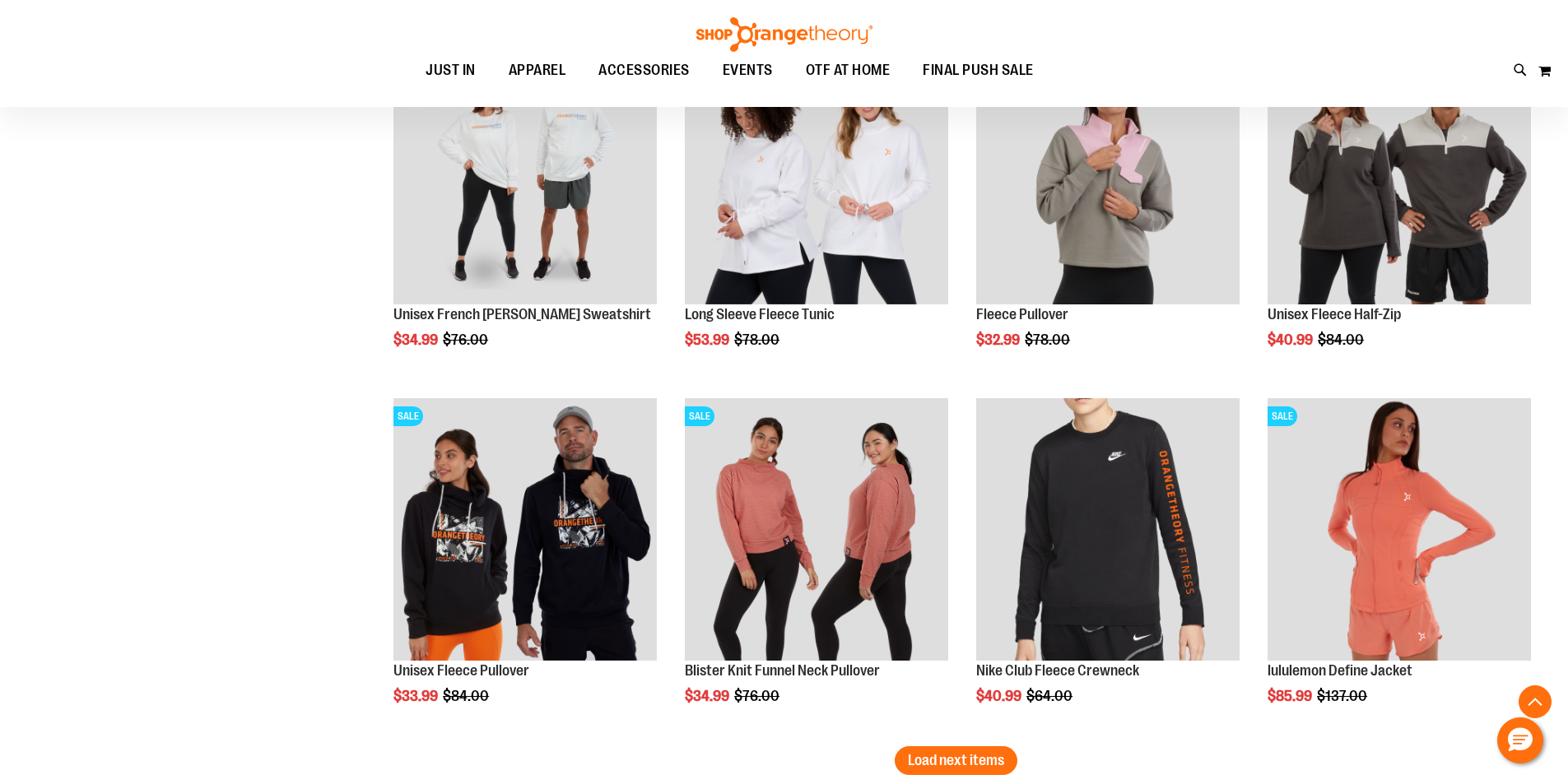
scroll to position [2978, 0]
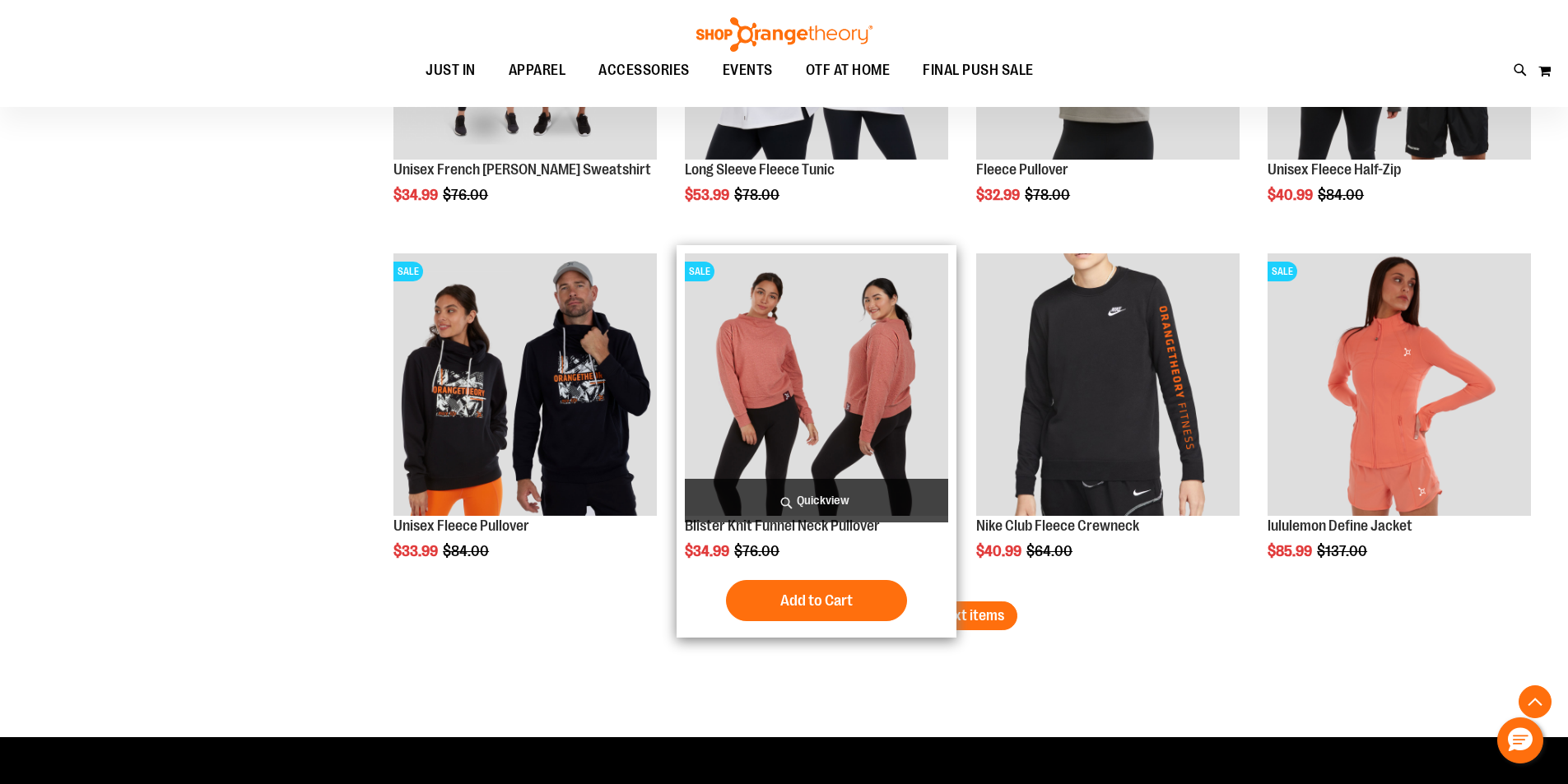
click at [932, 595] on div "Add to Cart In stock" at bounding box center [816, 601] width 263 height 41
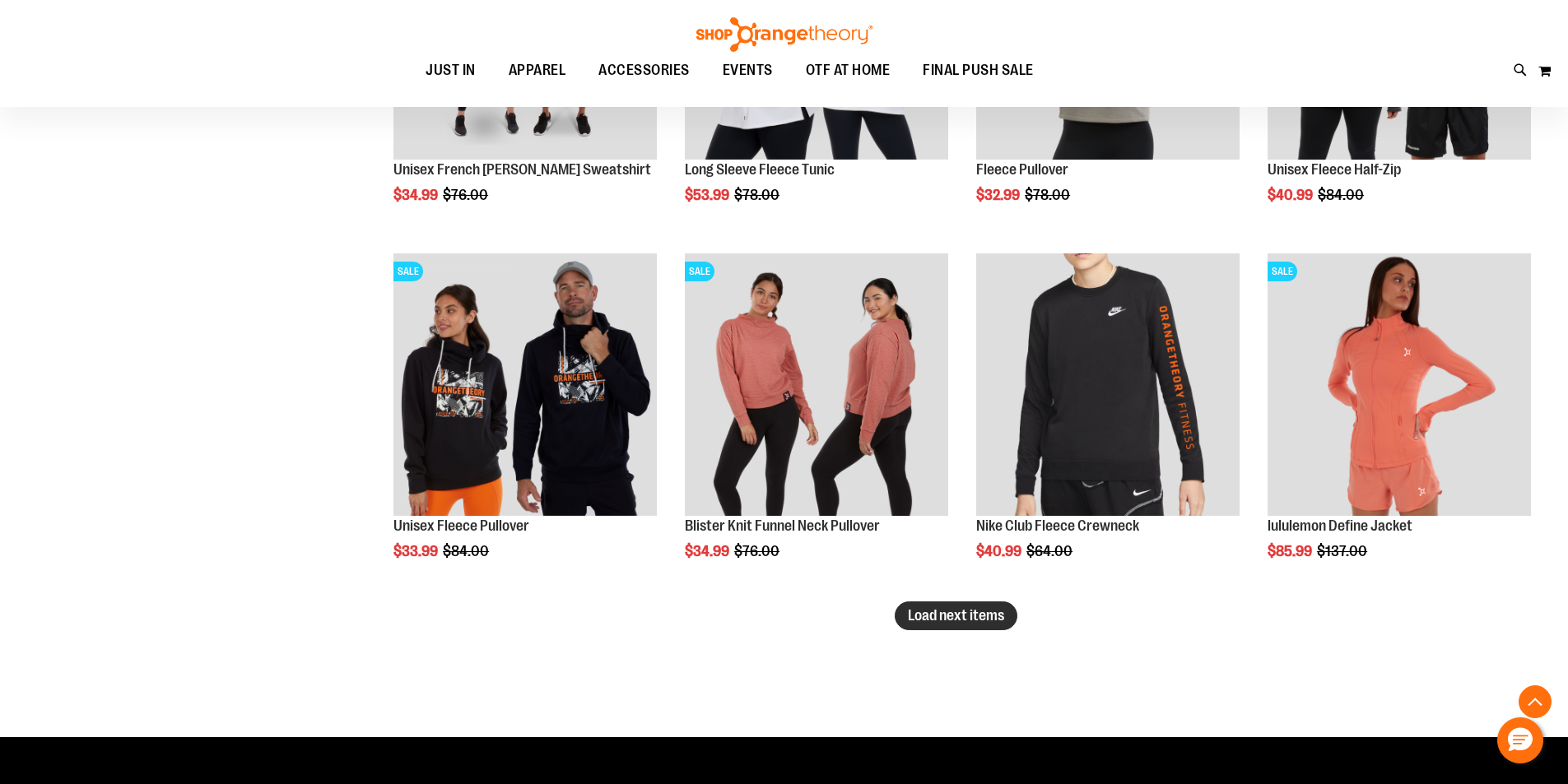
click at [976, 620] on span "Load next items" at bounding box center [955, 615] width 96 height 17
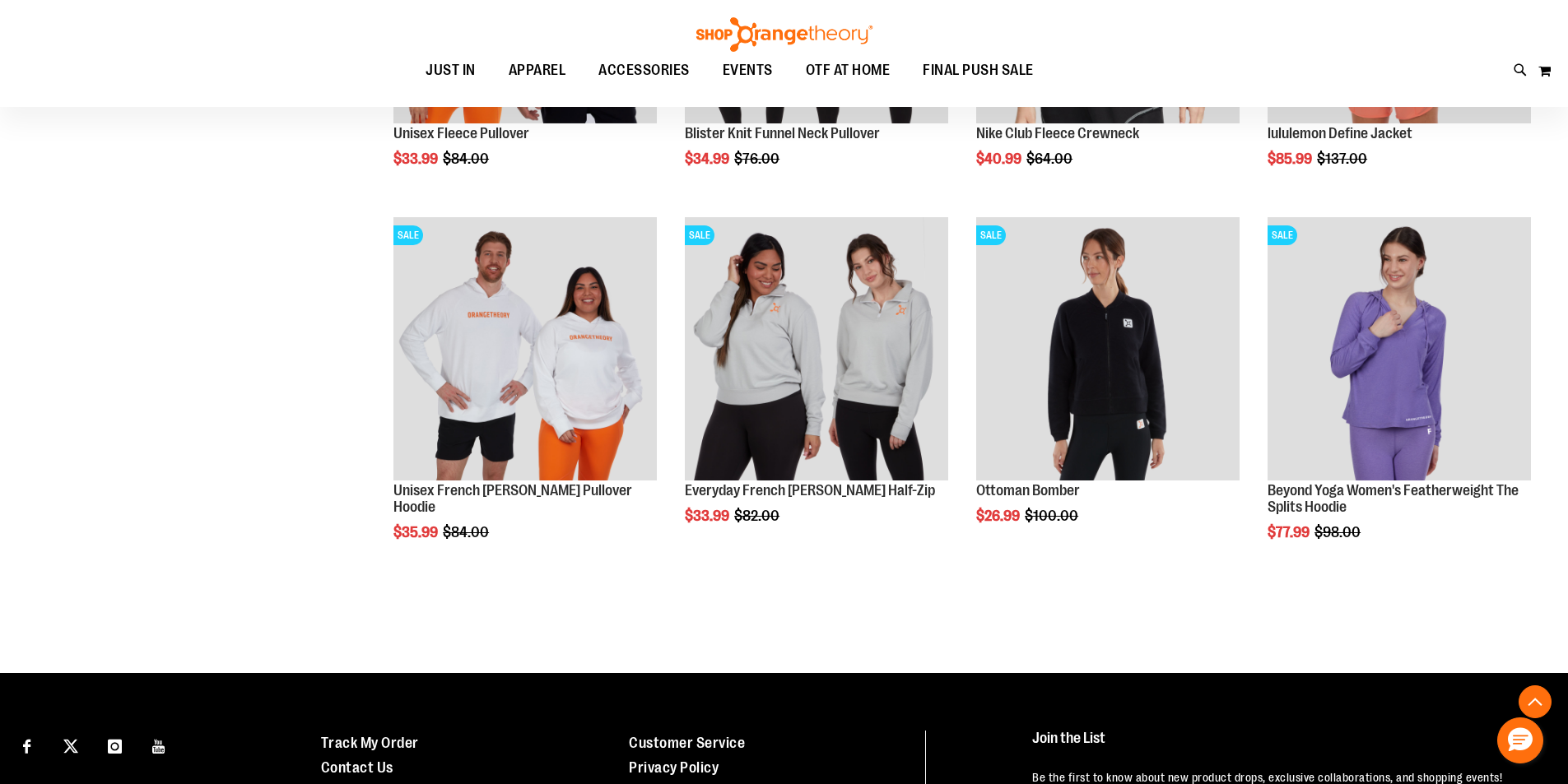
scroll to position [3390, 0]
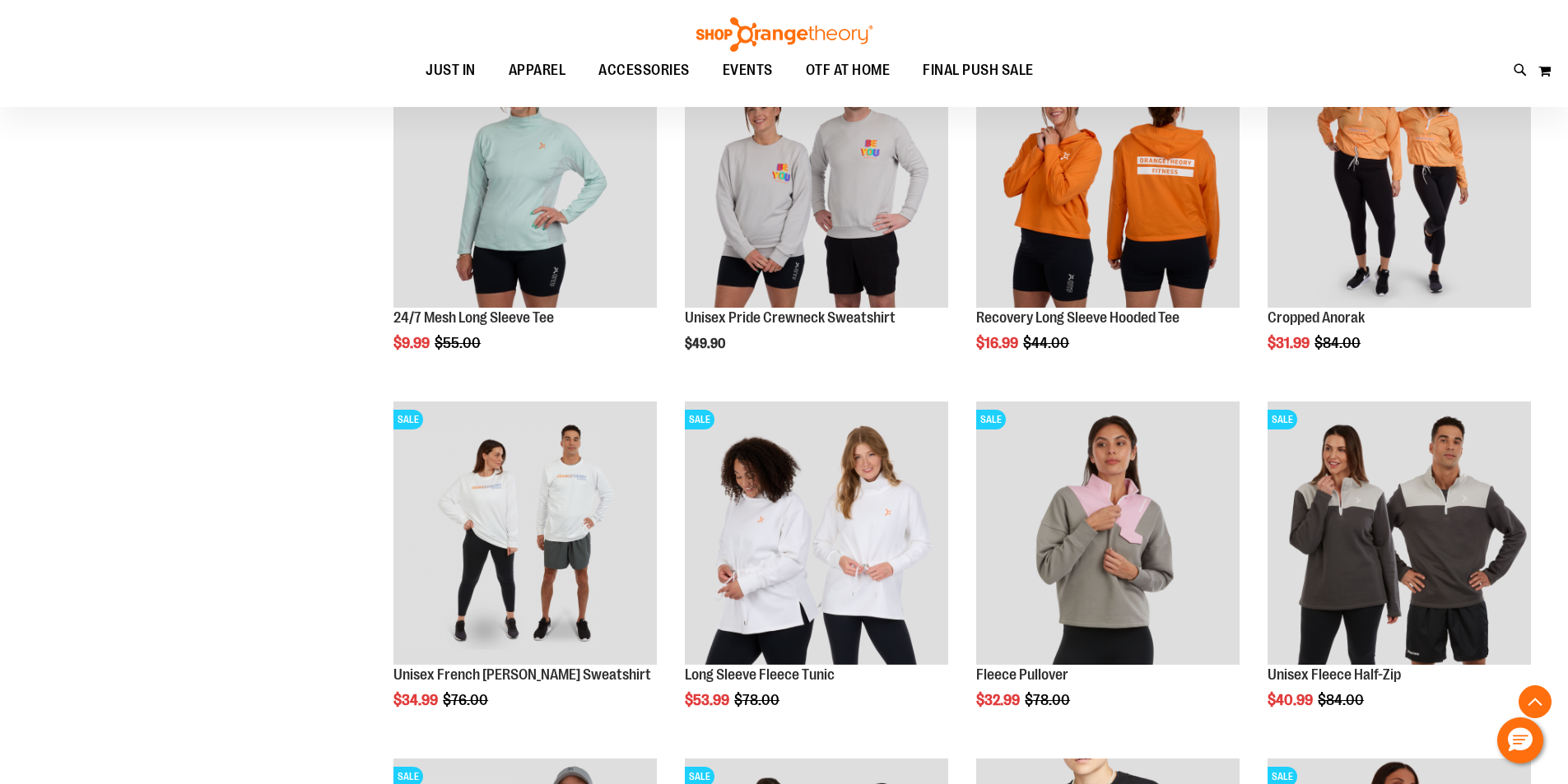
scroll to position [2320, 0]
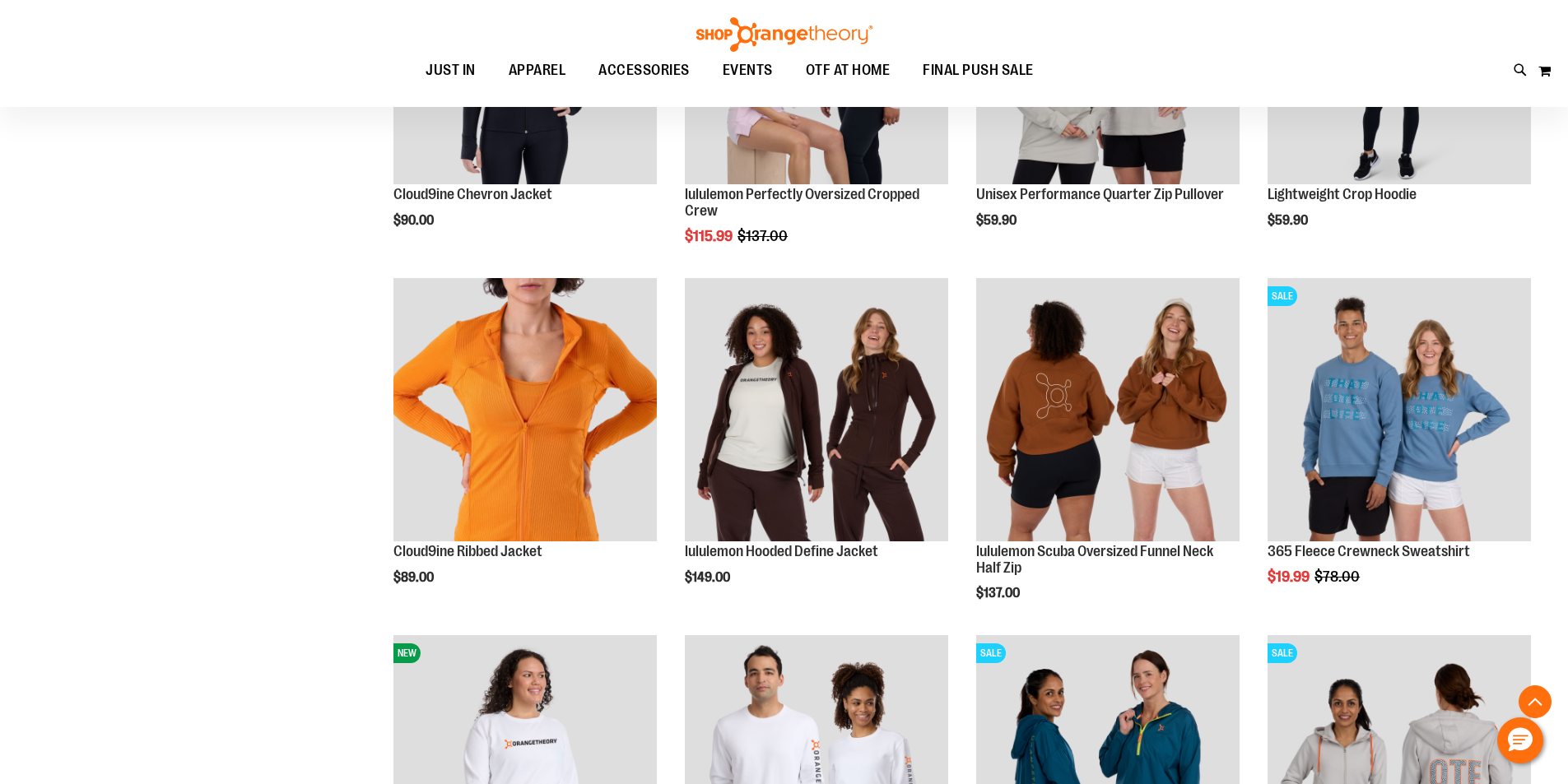
scroll to position [1497, 0]
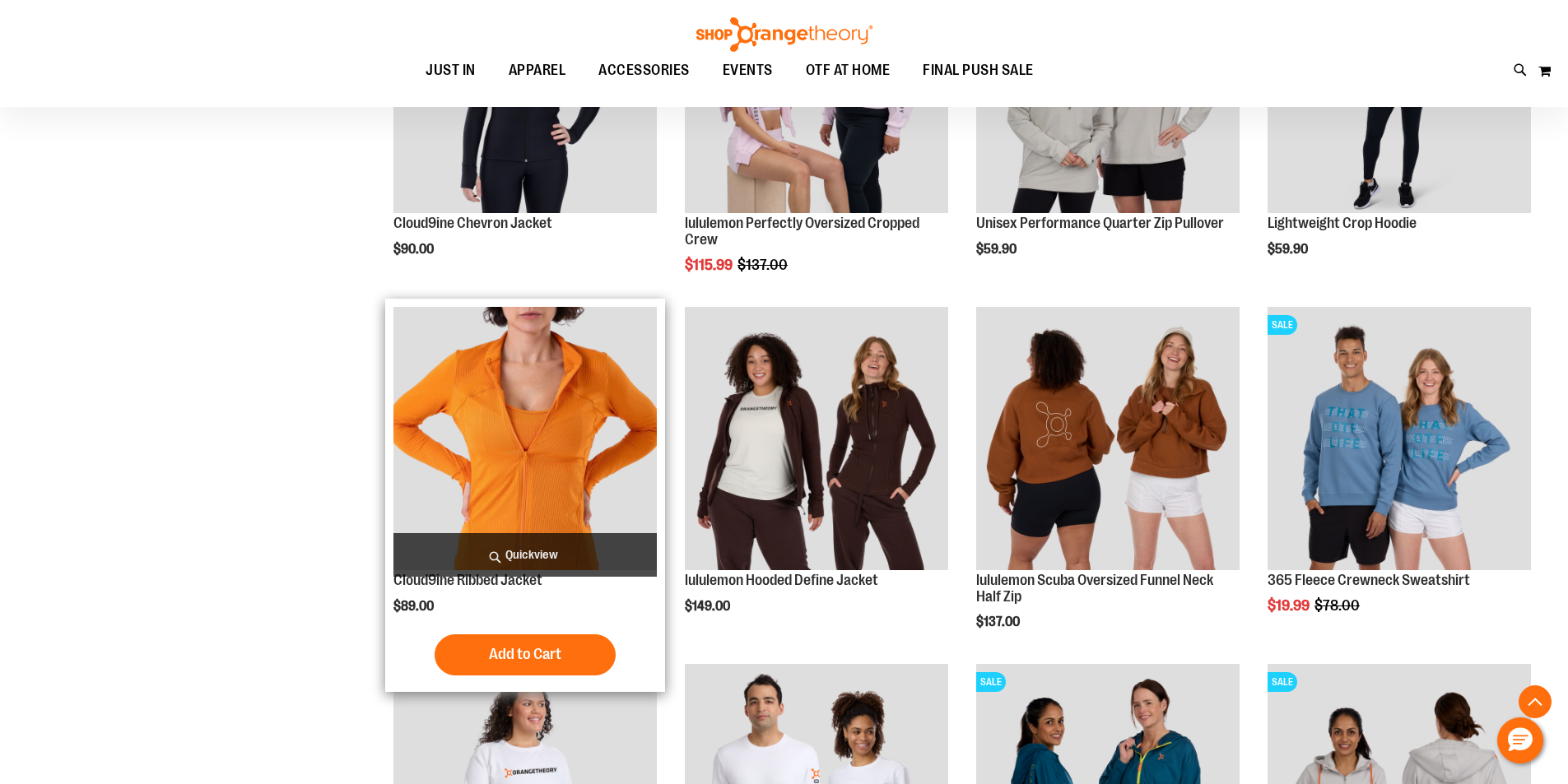
click at [491, 400] on img "product" at bounding box center [525, 438] width 263 height 263
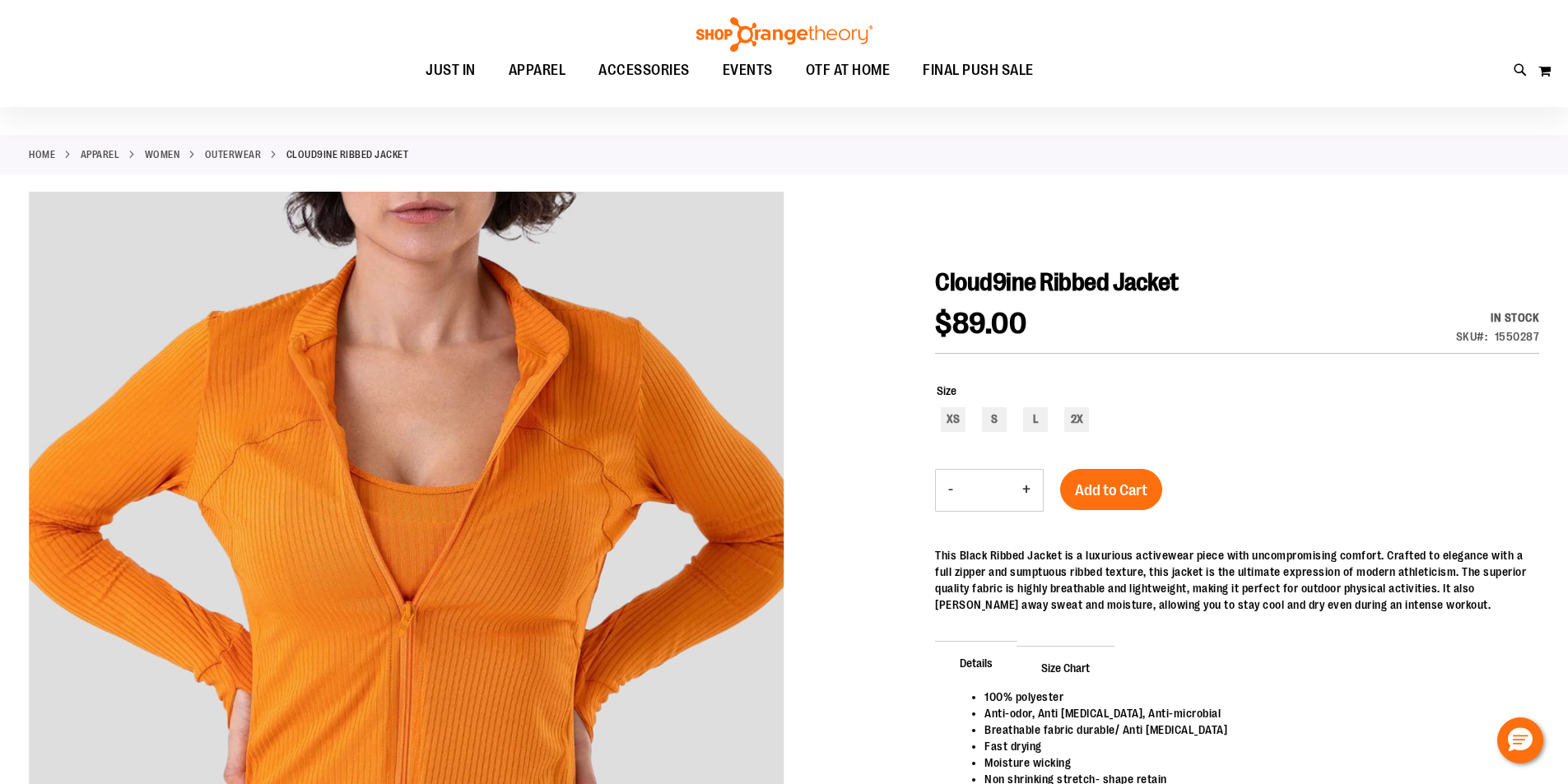
scroll to position [164, 0]
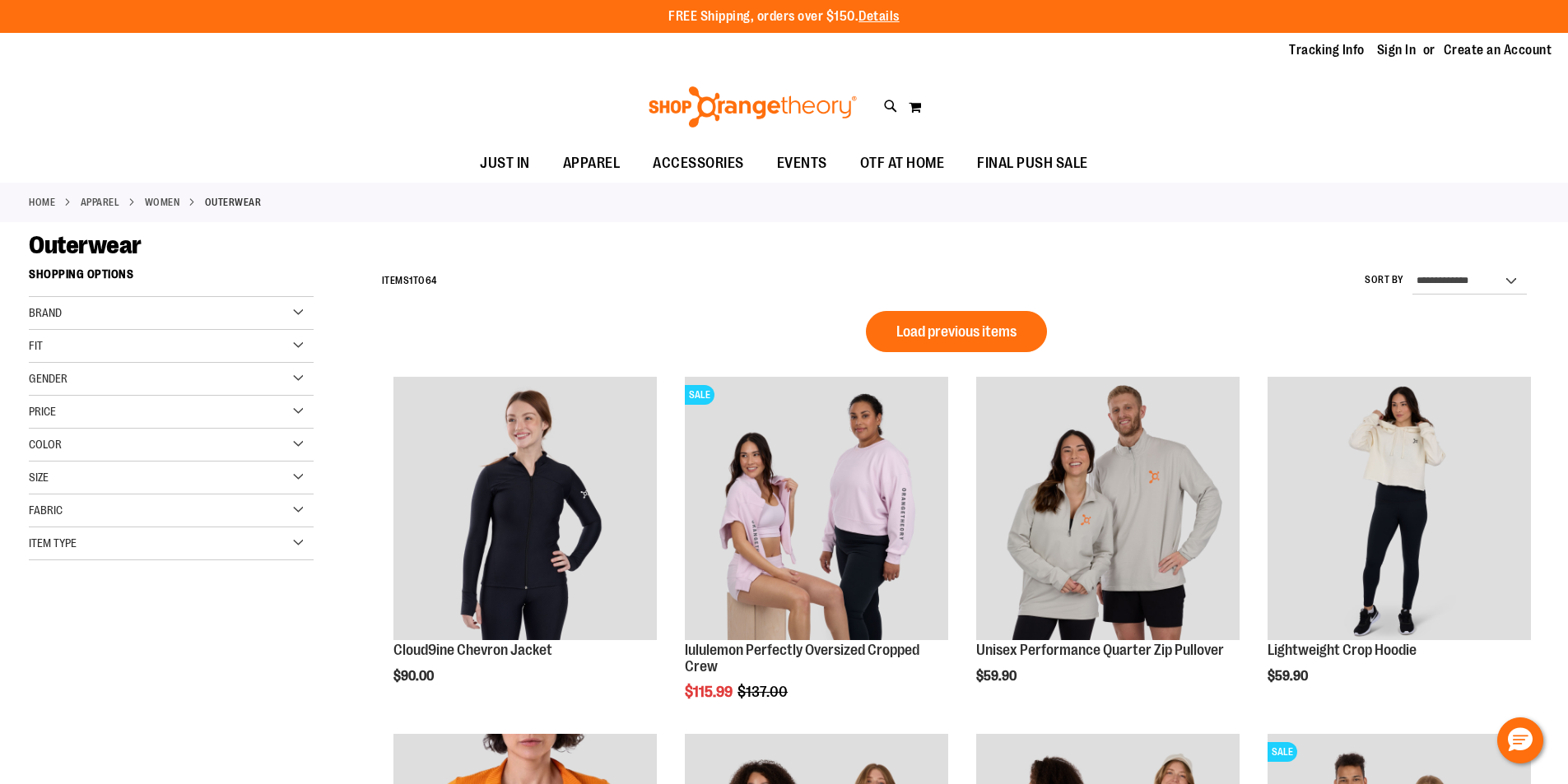
click at [920, 334] on span "Load previous items" at bounding box center [955, 332] width 120 height 17
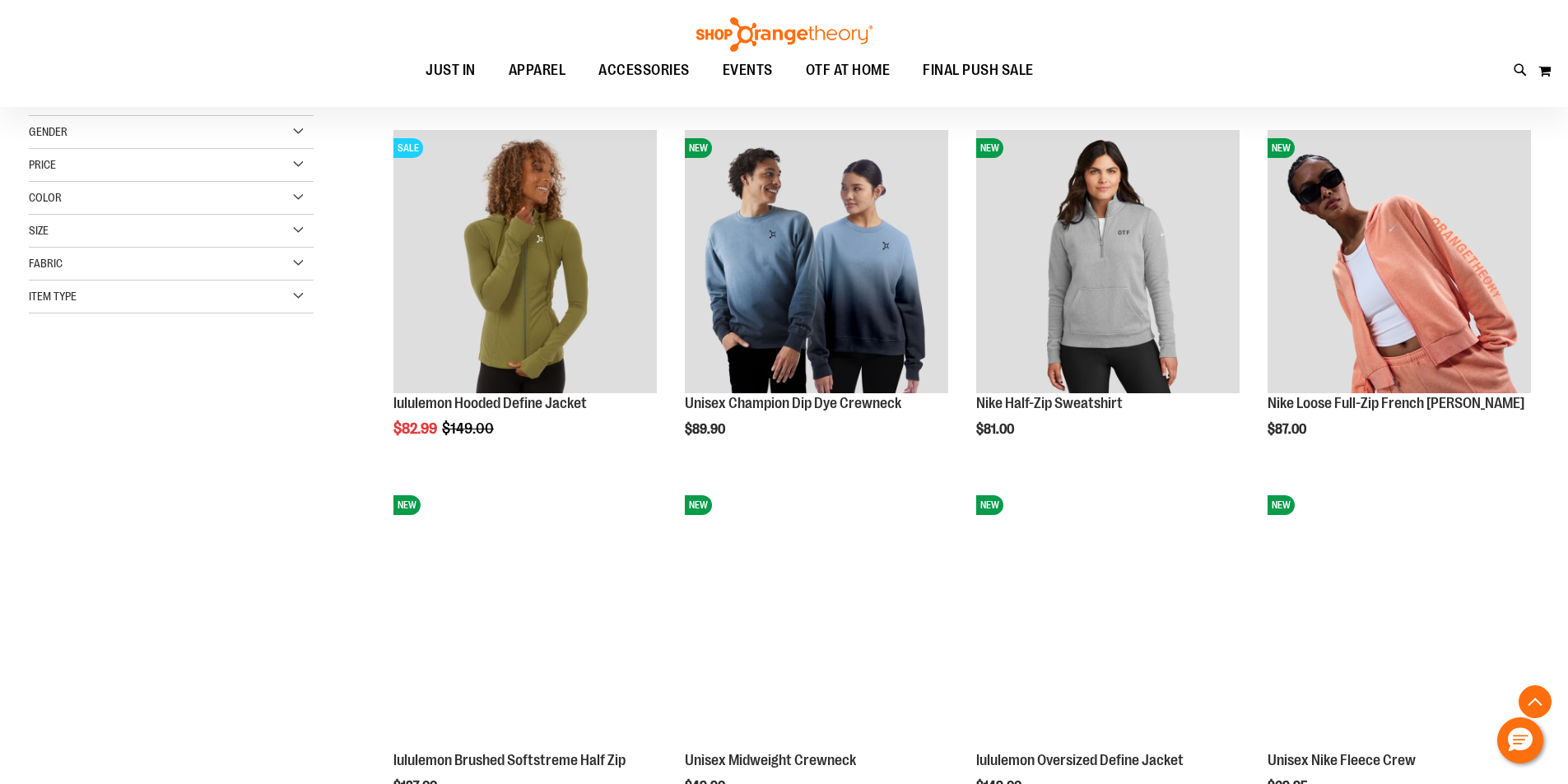
scroll to position [328, 0]
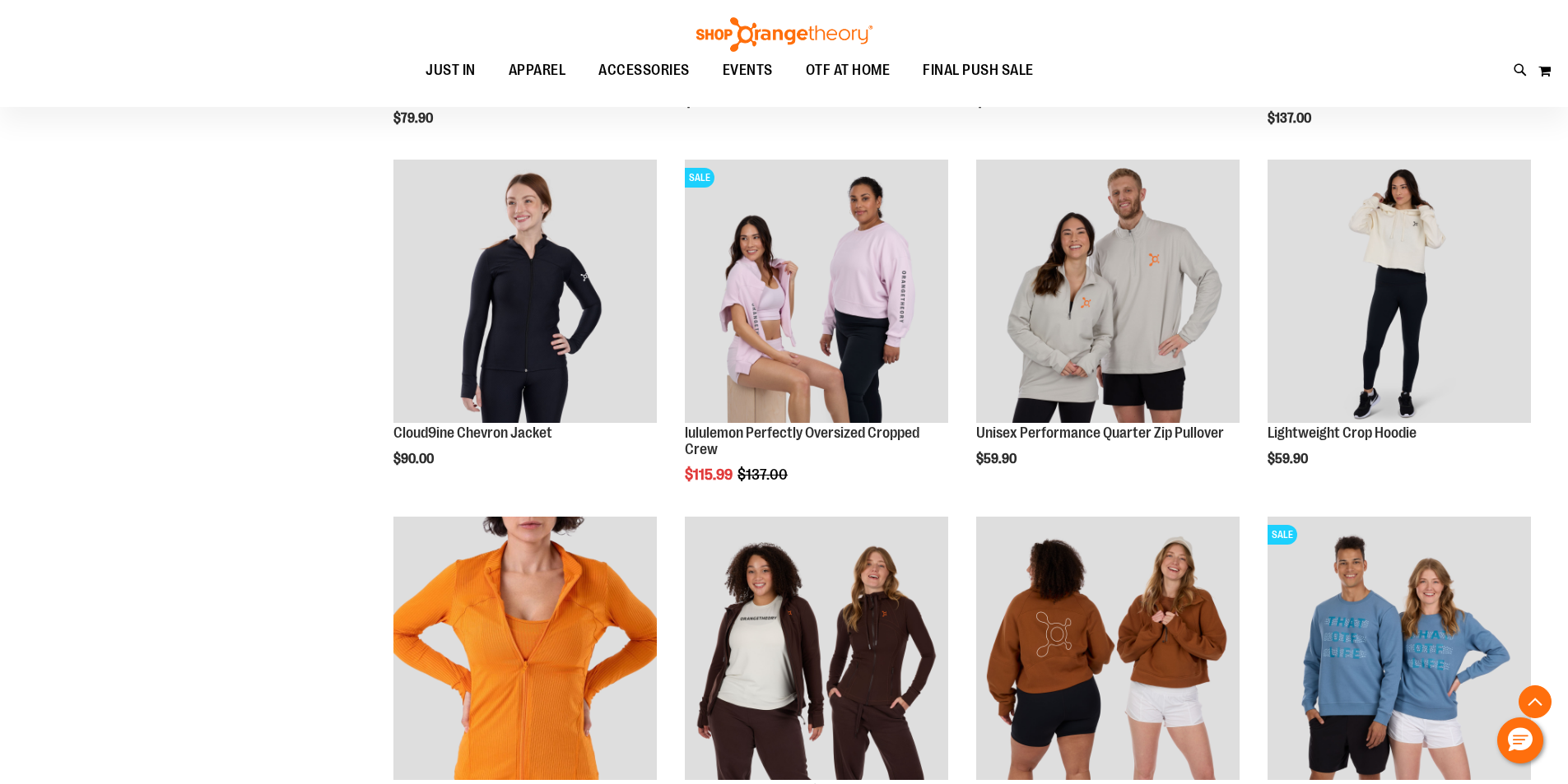
scroll to position [1316, 0]
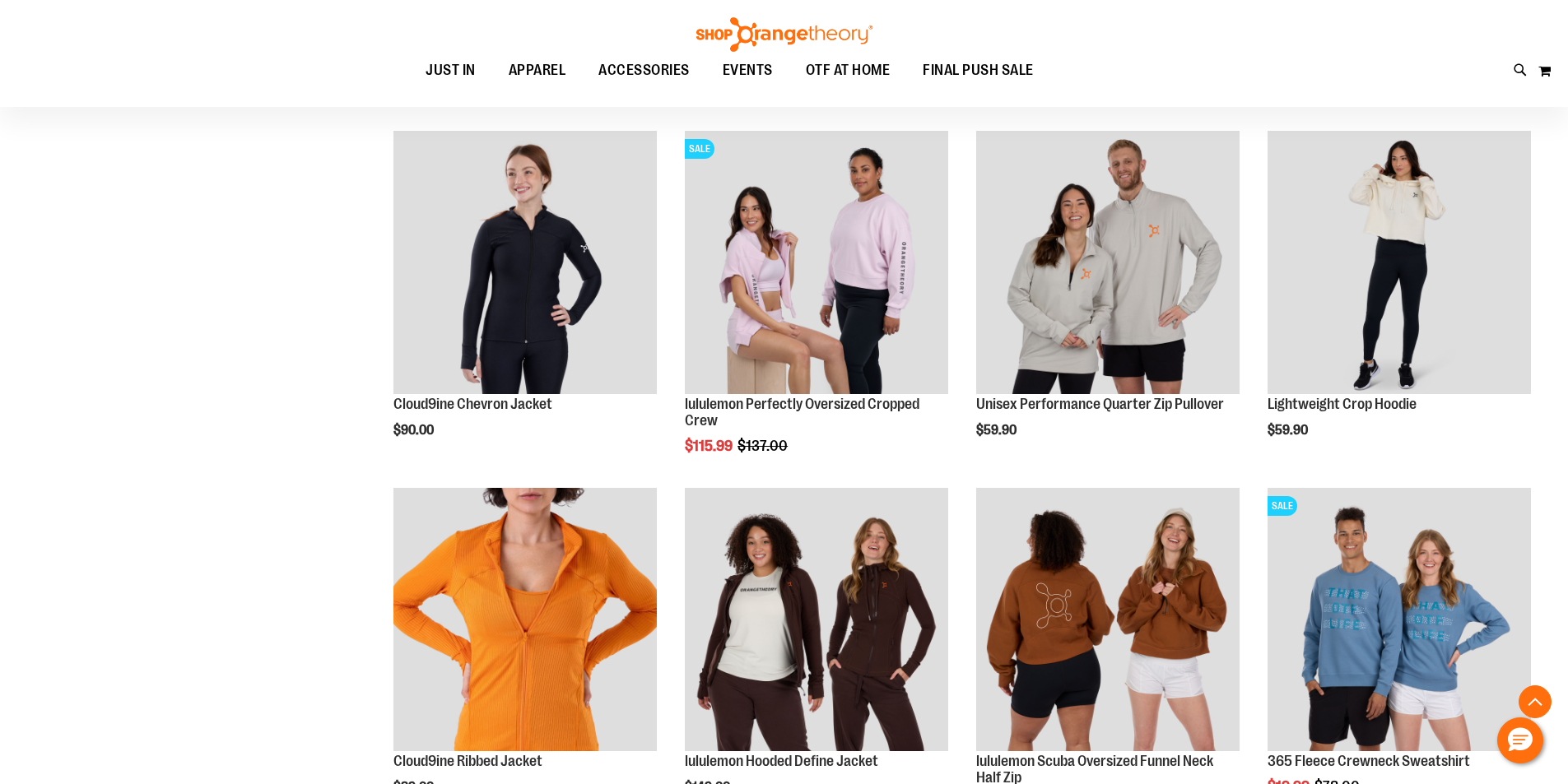
click at [368, 333] on div "**********" at bounding box center [941, 653] width 1196 height 3419
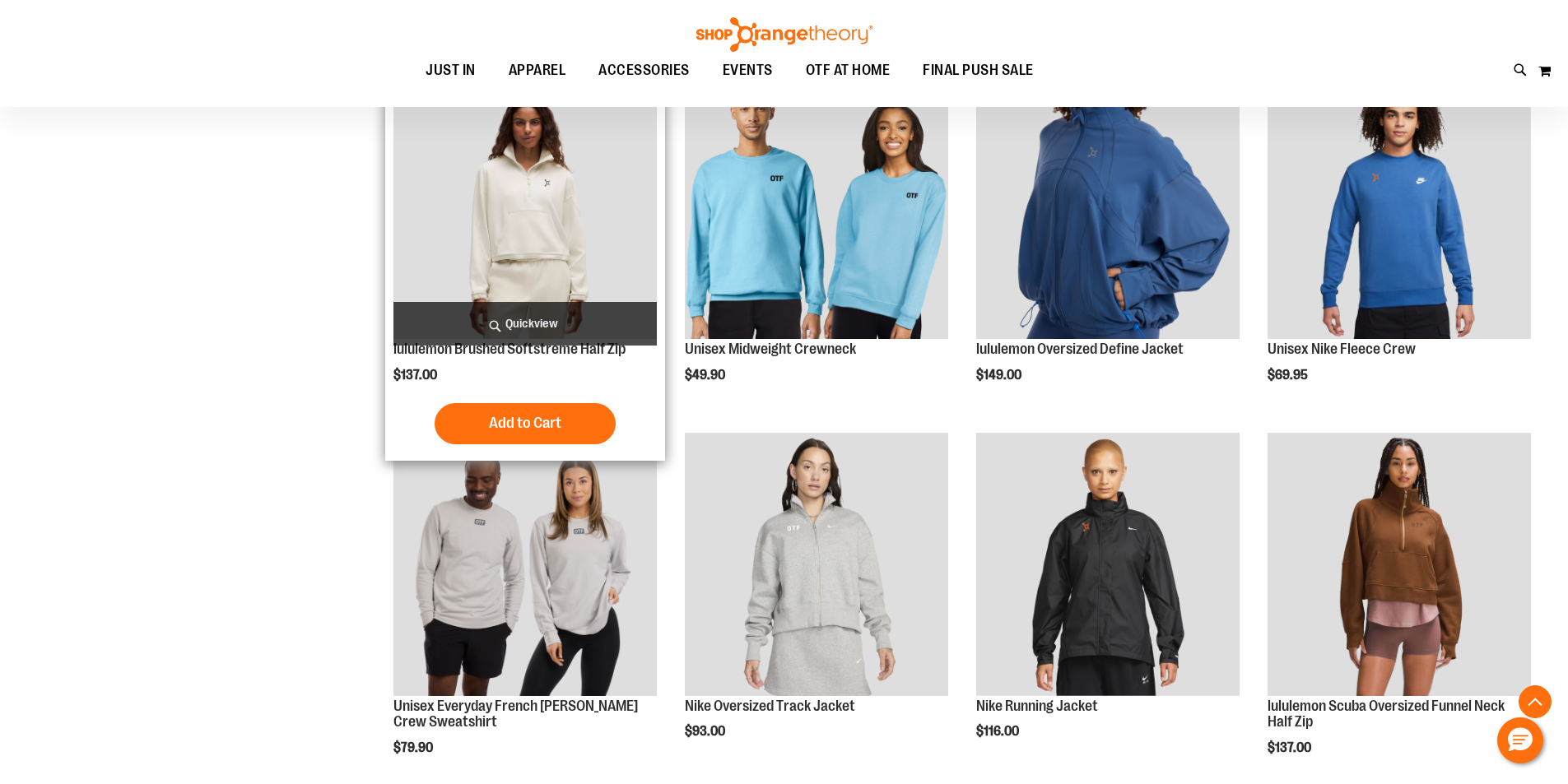
scroll to position [0, 0]
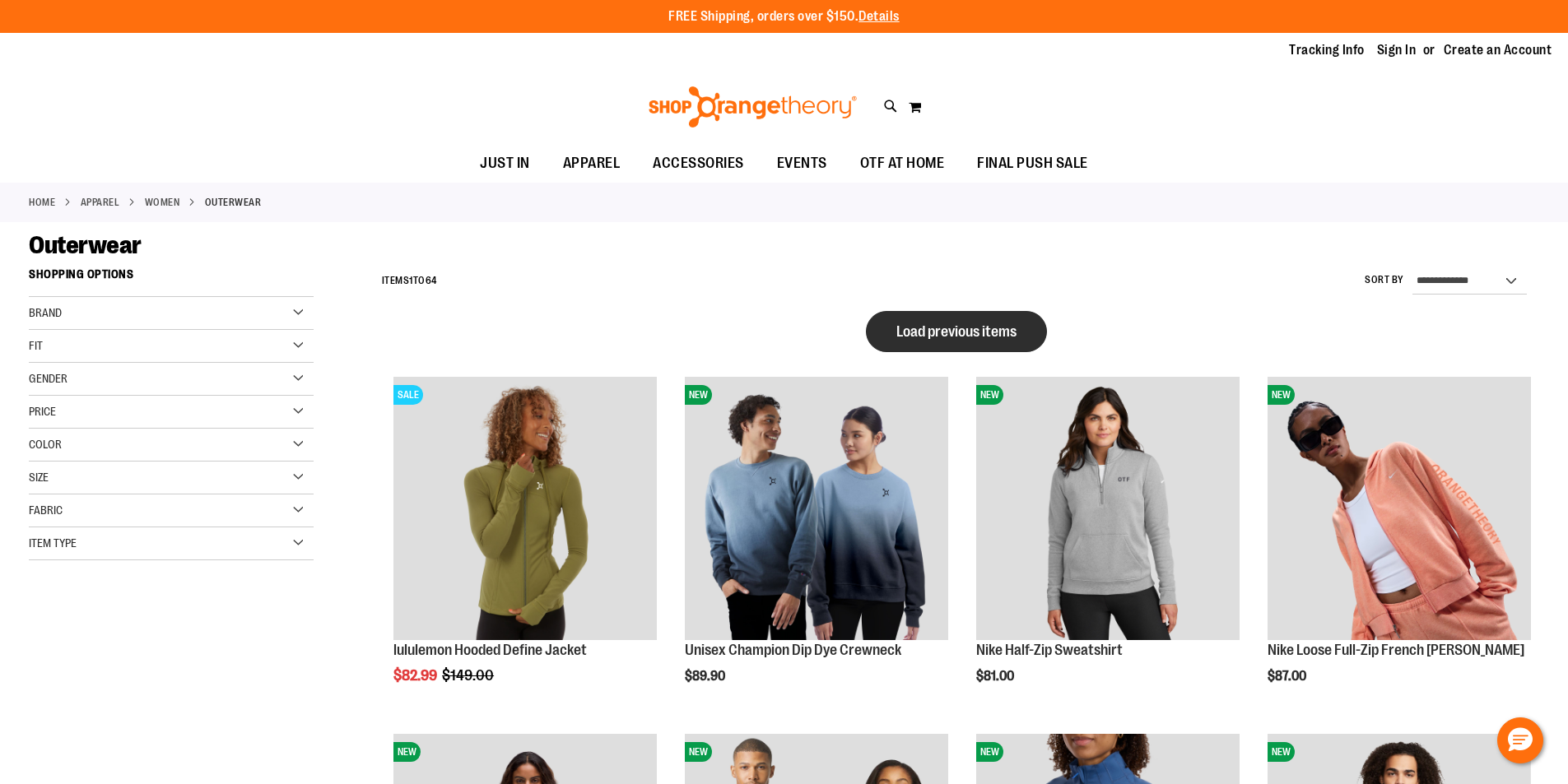
click at [958, 347] on button "Load previous items" at bounding box center [955, 331] width 181 height 41
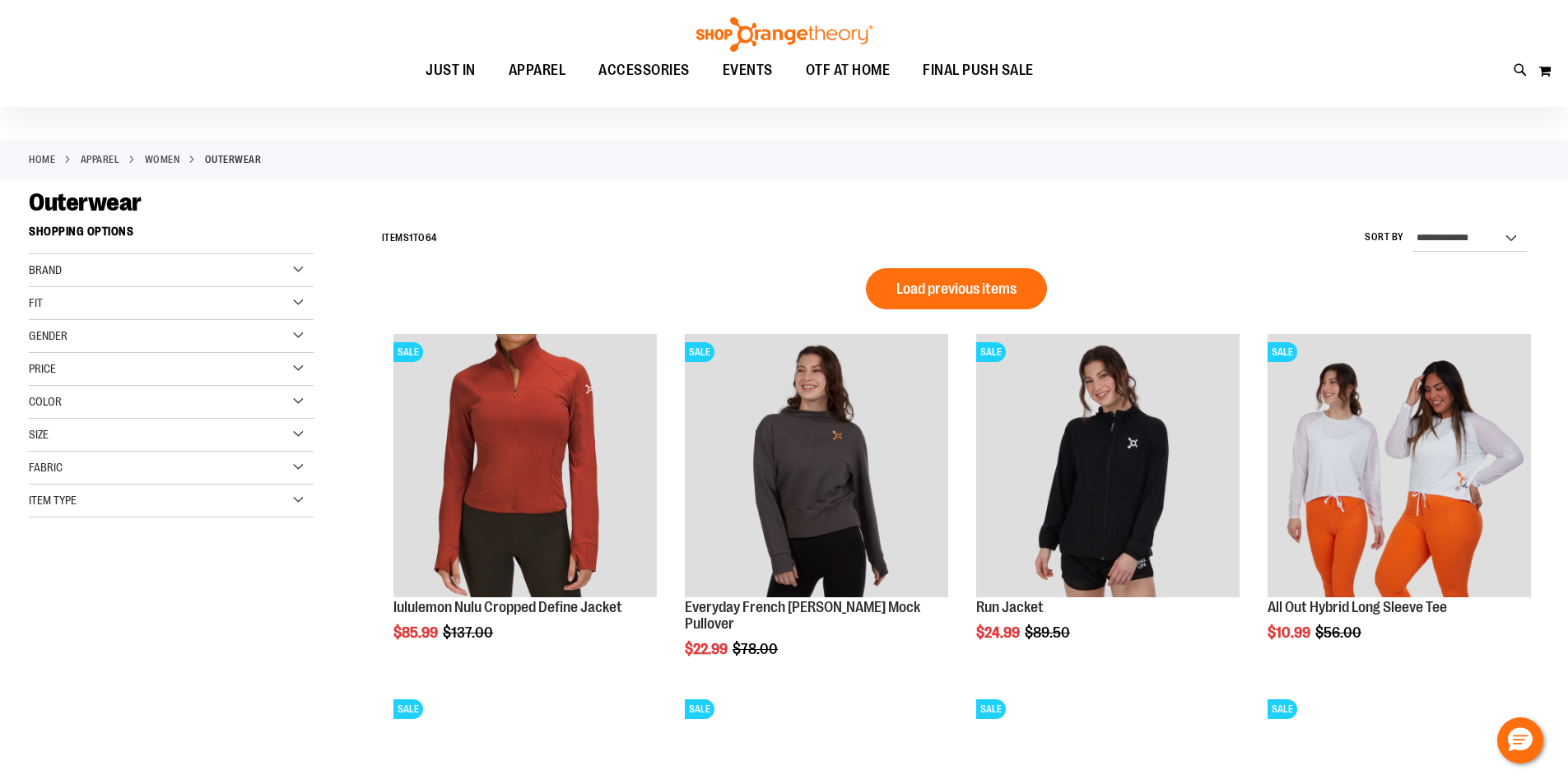
scroll to position [82, 0]
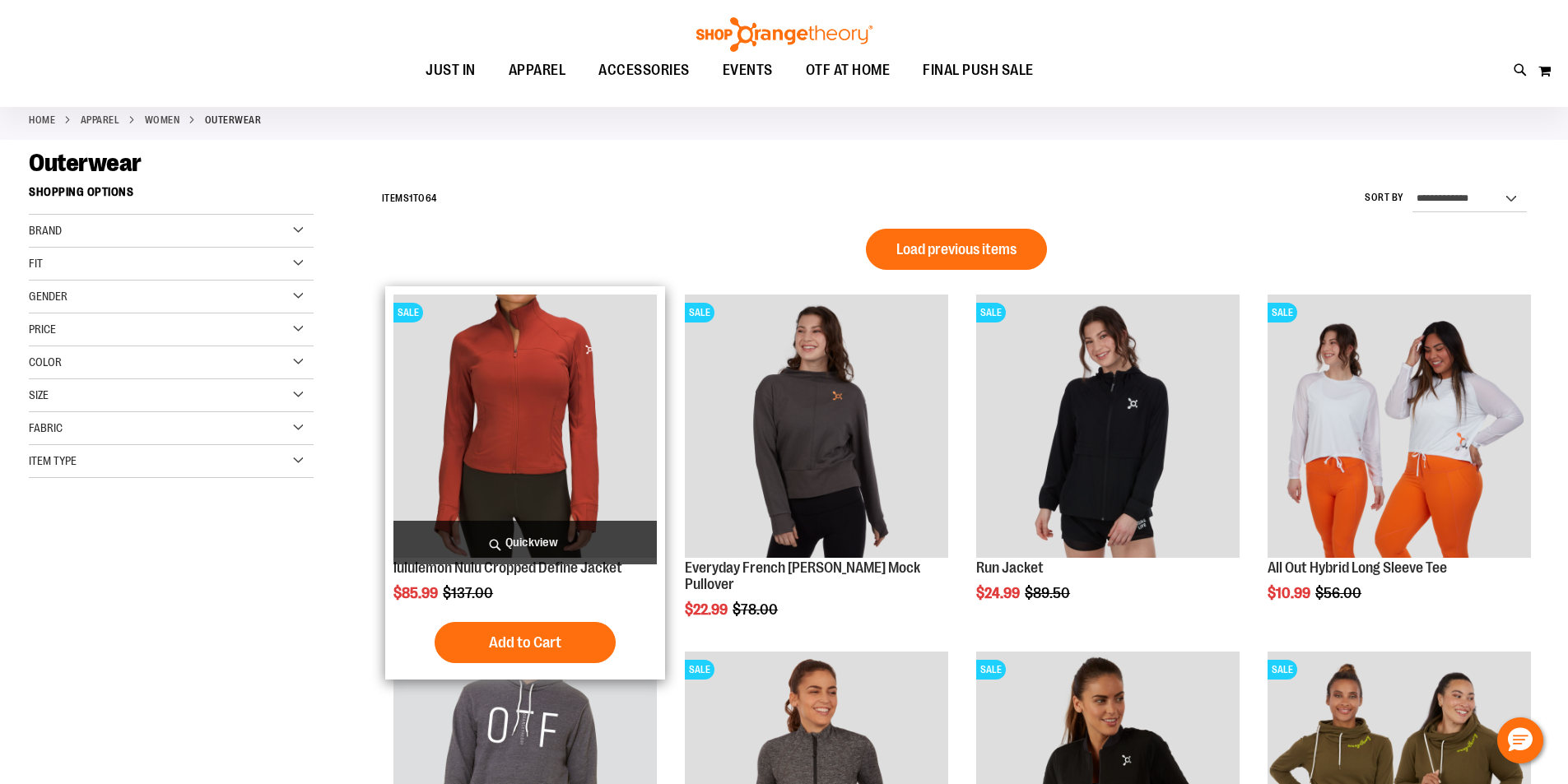
click at [534, 401] on img "product" at bounding box center [525, 425] width 263 height 263
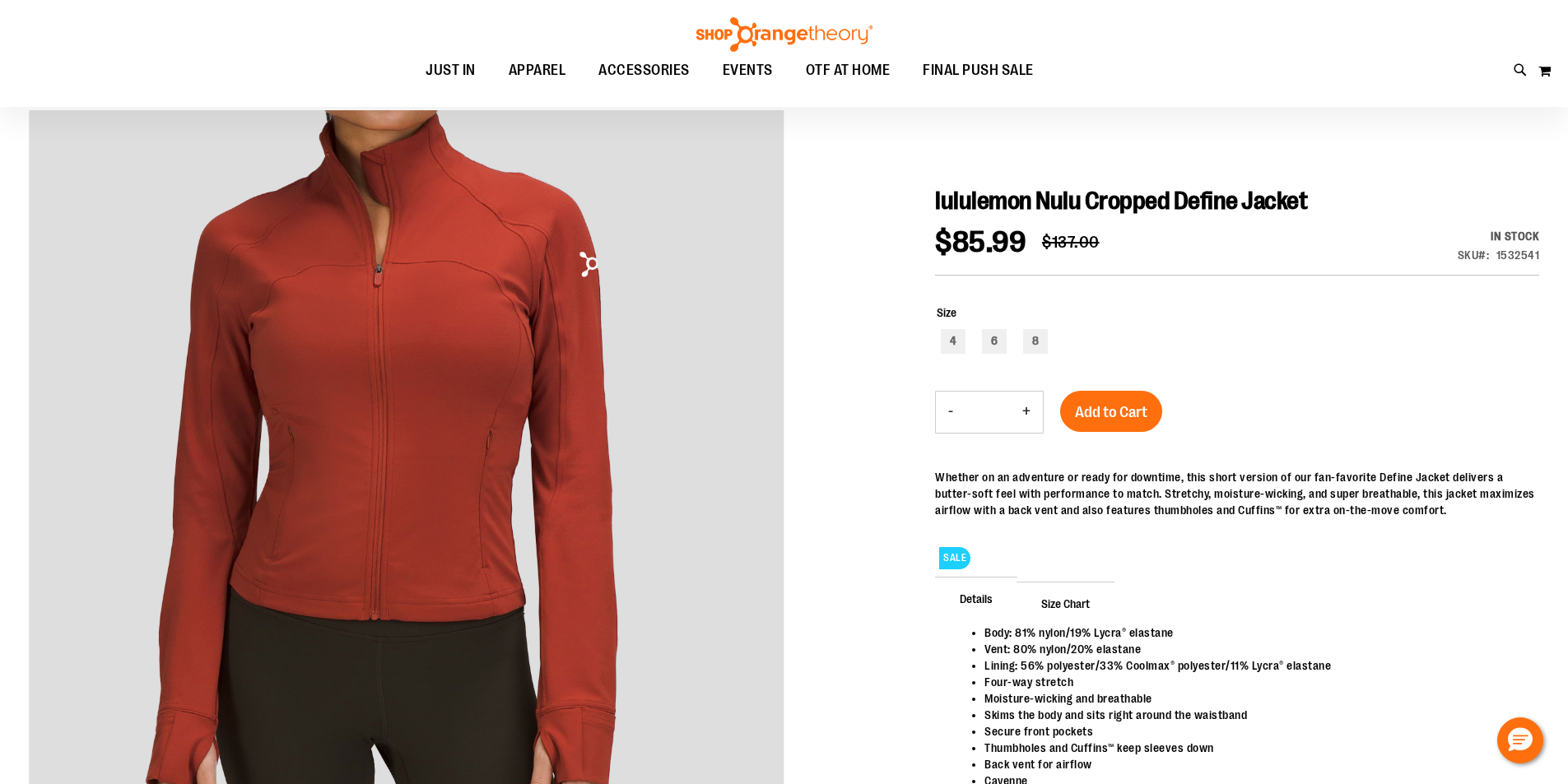
scroll to position [164, 0]
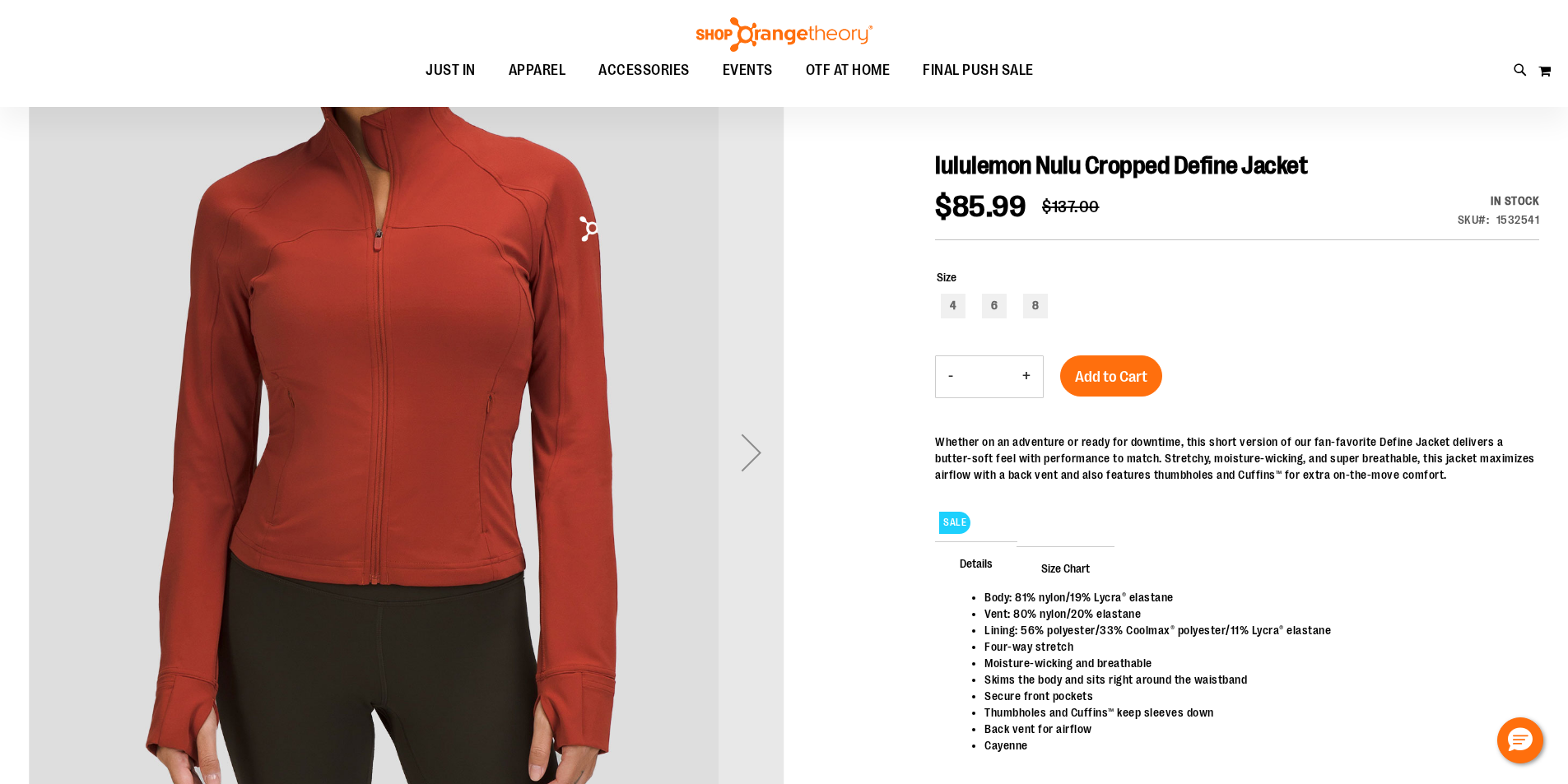
click at [738, 468] on div "Next" at bounding box center [752, 453] width 66 height 66
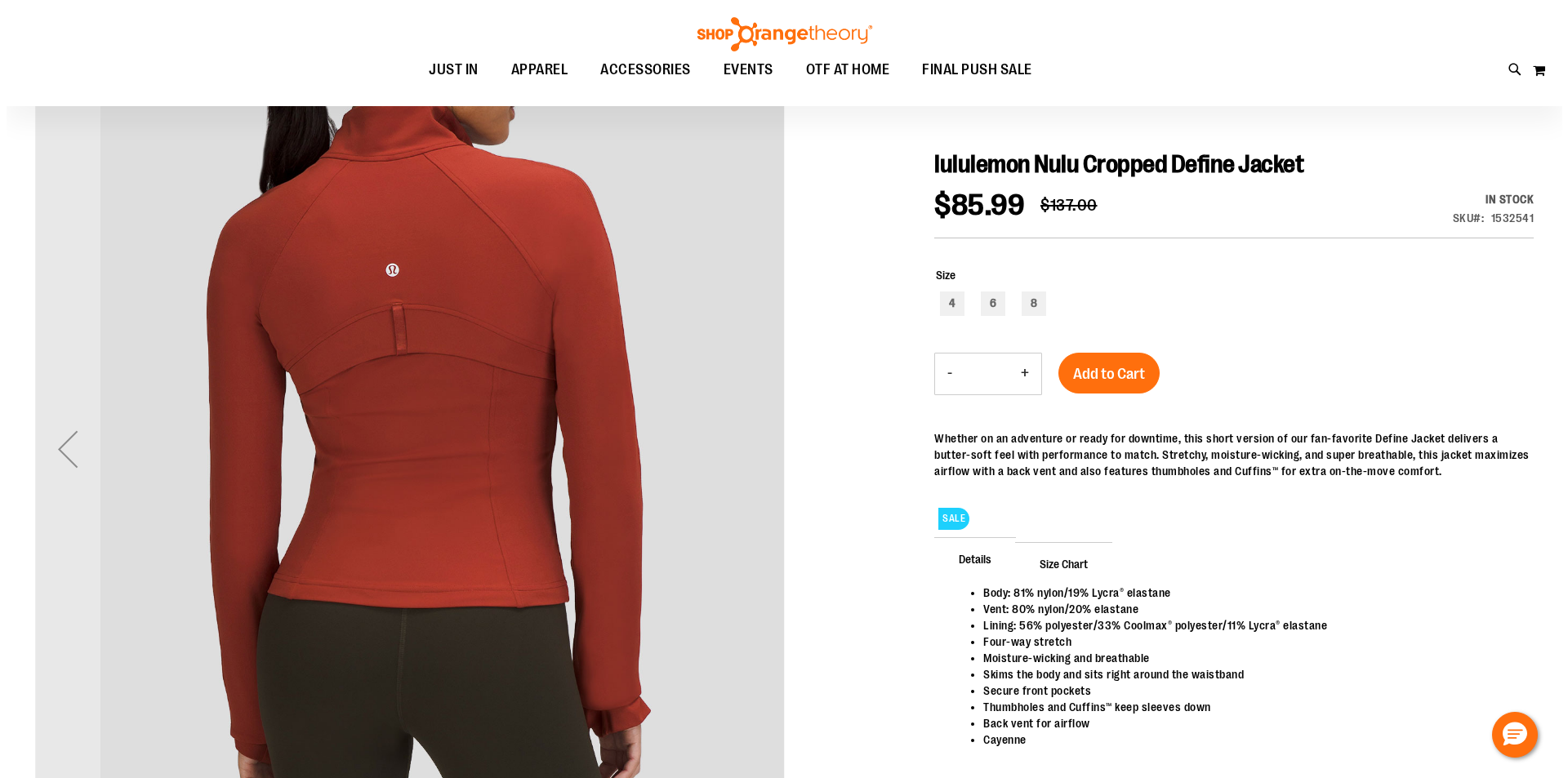
scroll to position [0, 0]
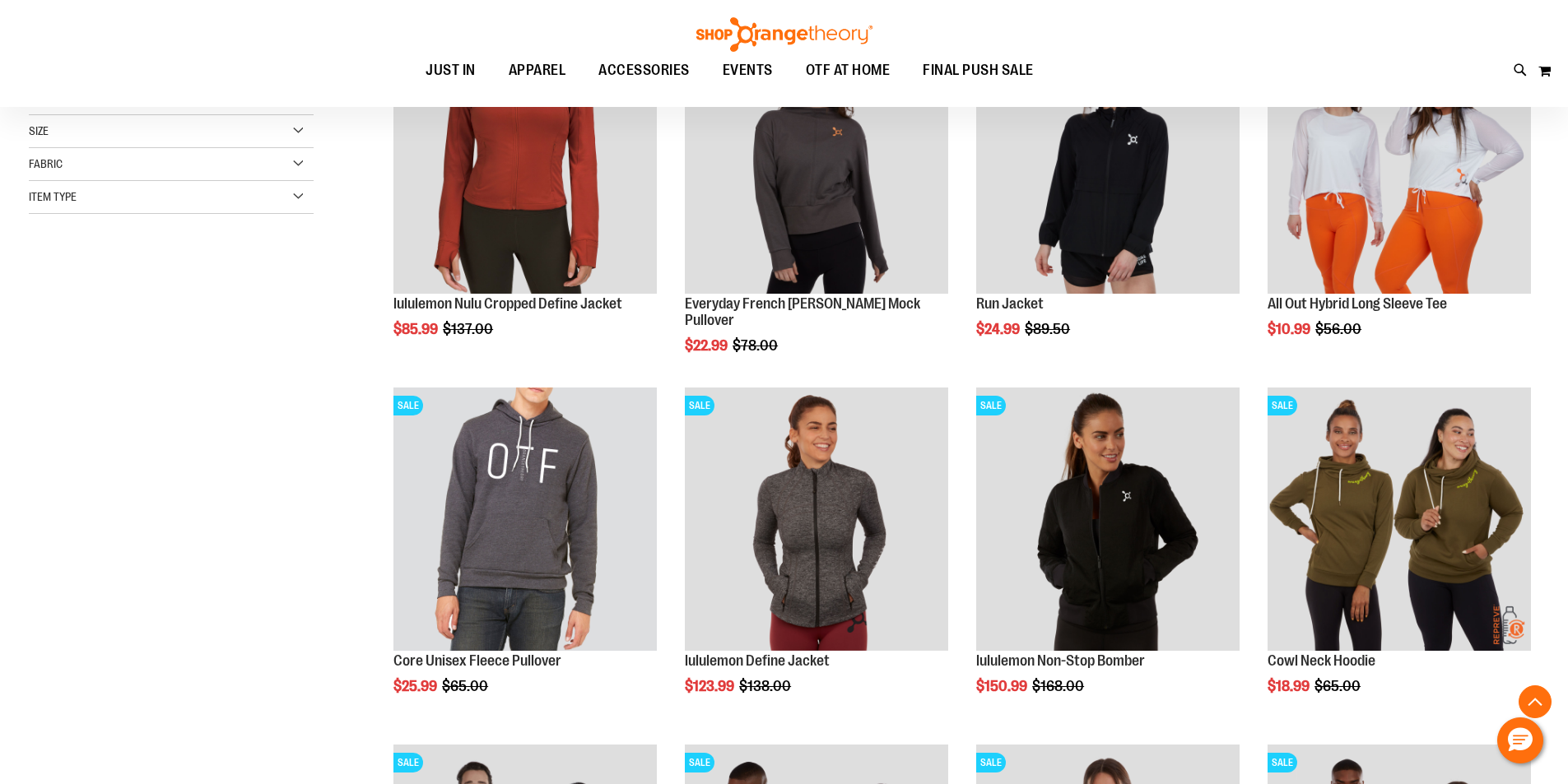
scroll to position [410, 0]
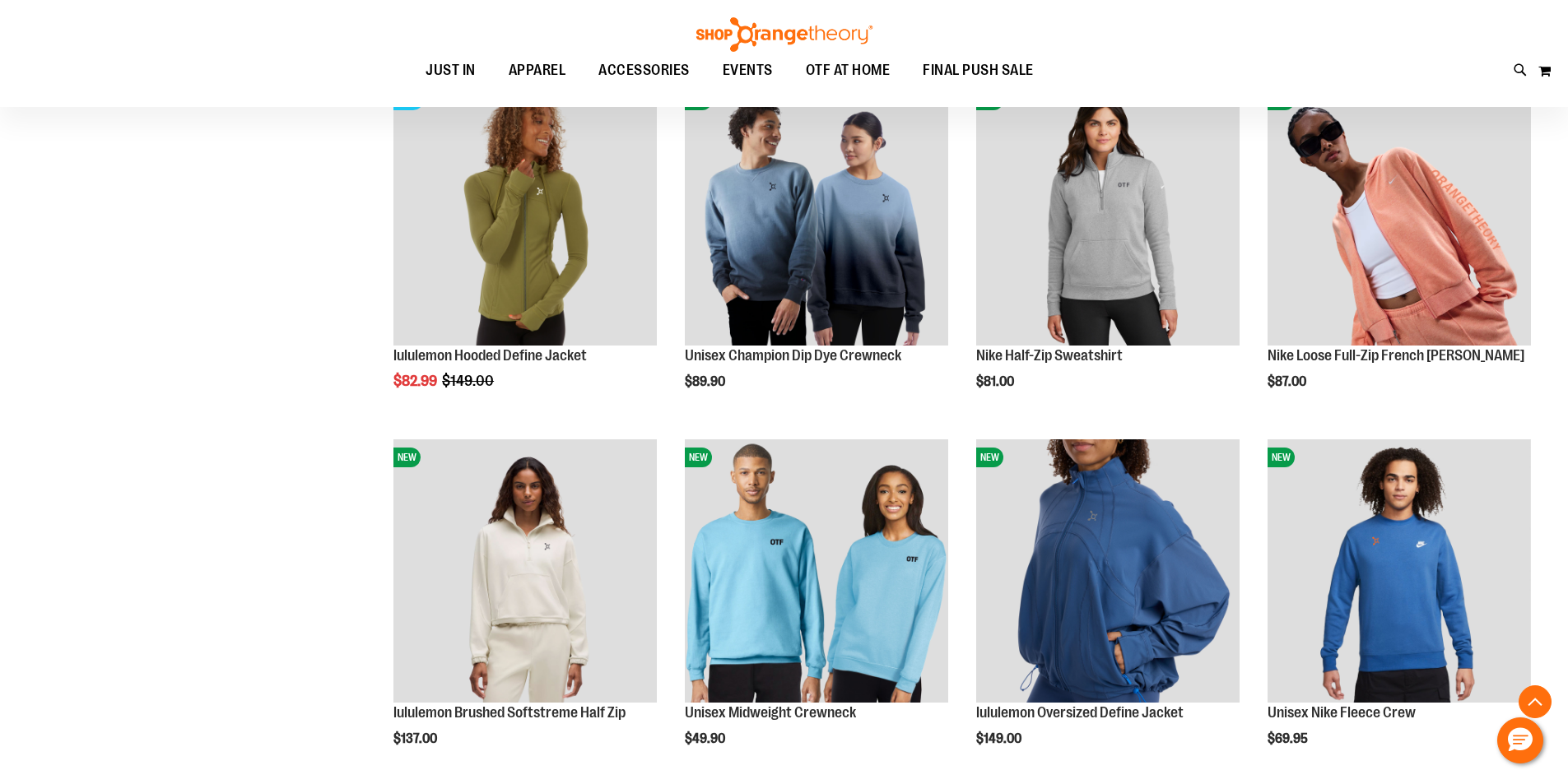
scroll to position [1397, 0]
